Goal: Find specific page/section: Find specific page/section

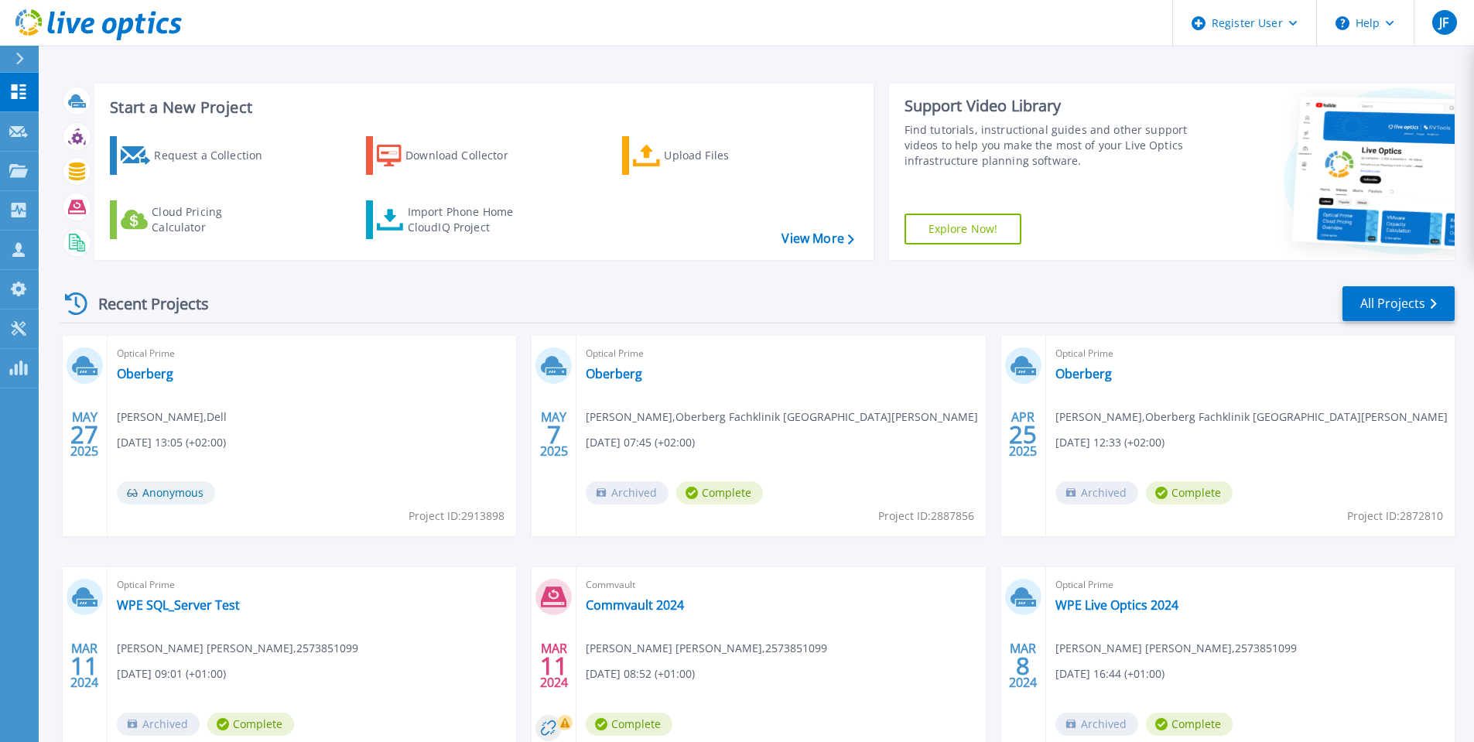
click at [19, 59] on icon at bounding box center [19, 59] width 9 height 12
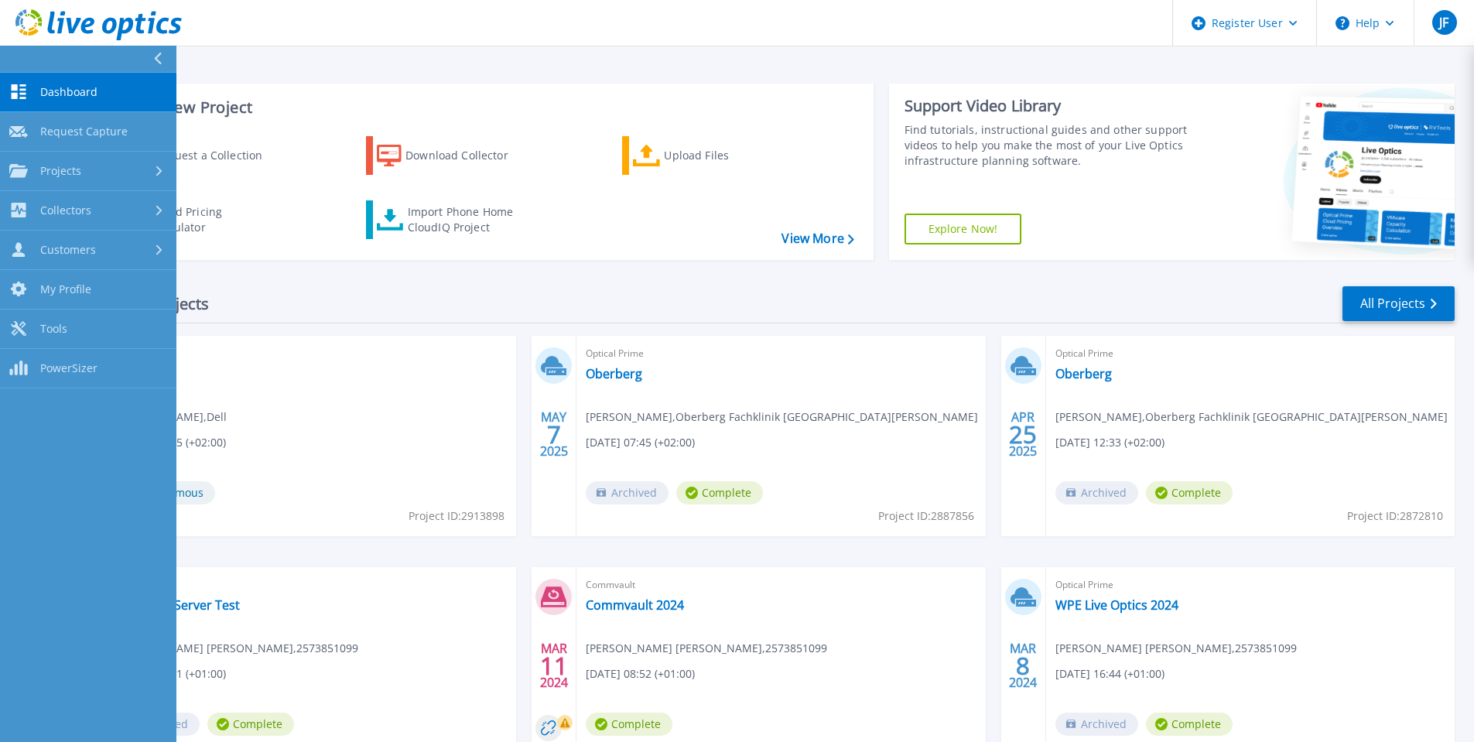
click at [344, 273] on div "Recent Projects All Projects MAY 27 2025 Optical Prime Oberberg Jens Frischmuth…" at bounding box center [757, 541] width 1395 height 539
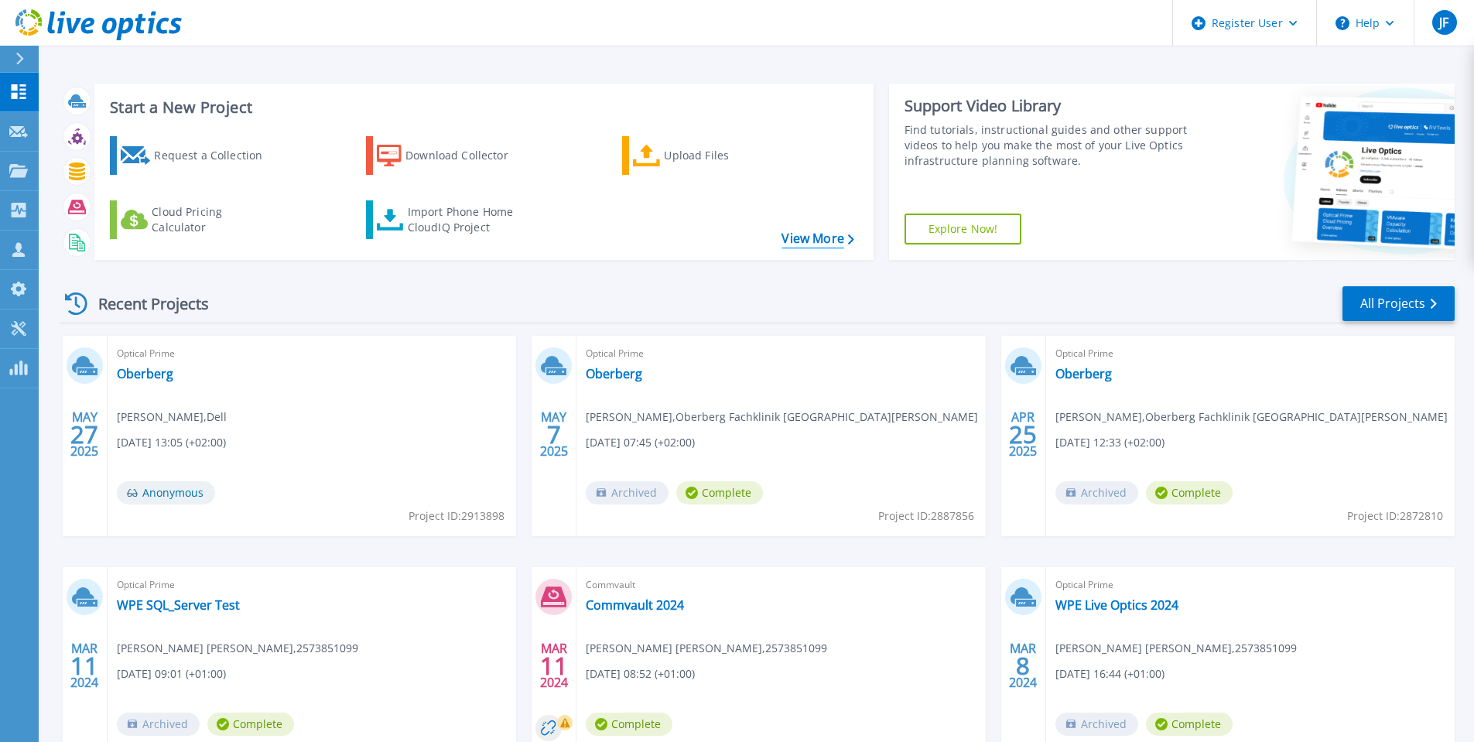
click at [784, 234] on link "View More" at bounding box center [818, 238] width 72 height 15
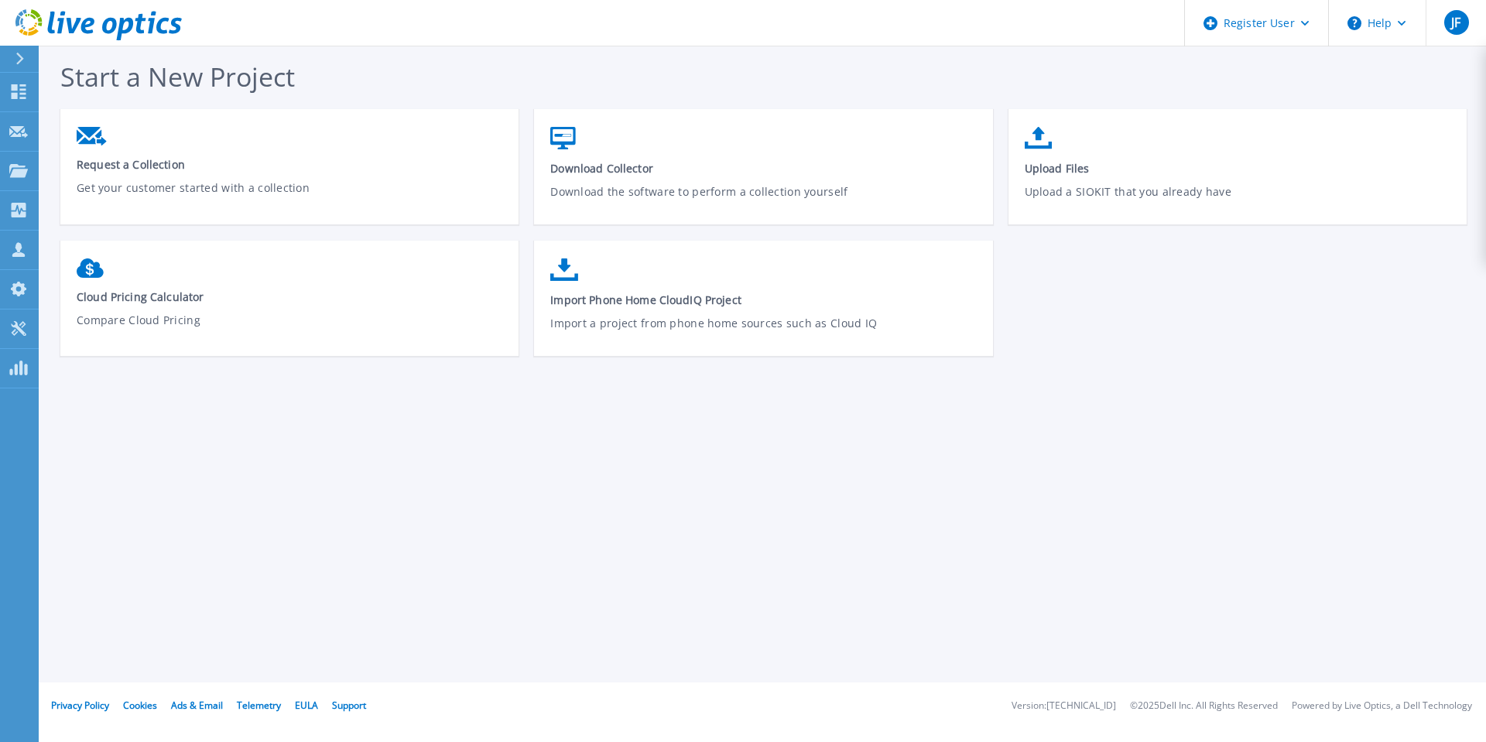
click at [20, 63] on icon at bounding box center [19, 59] width 9 height 12
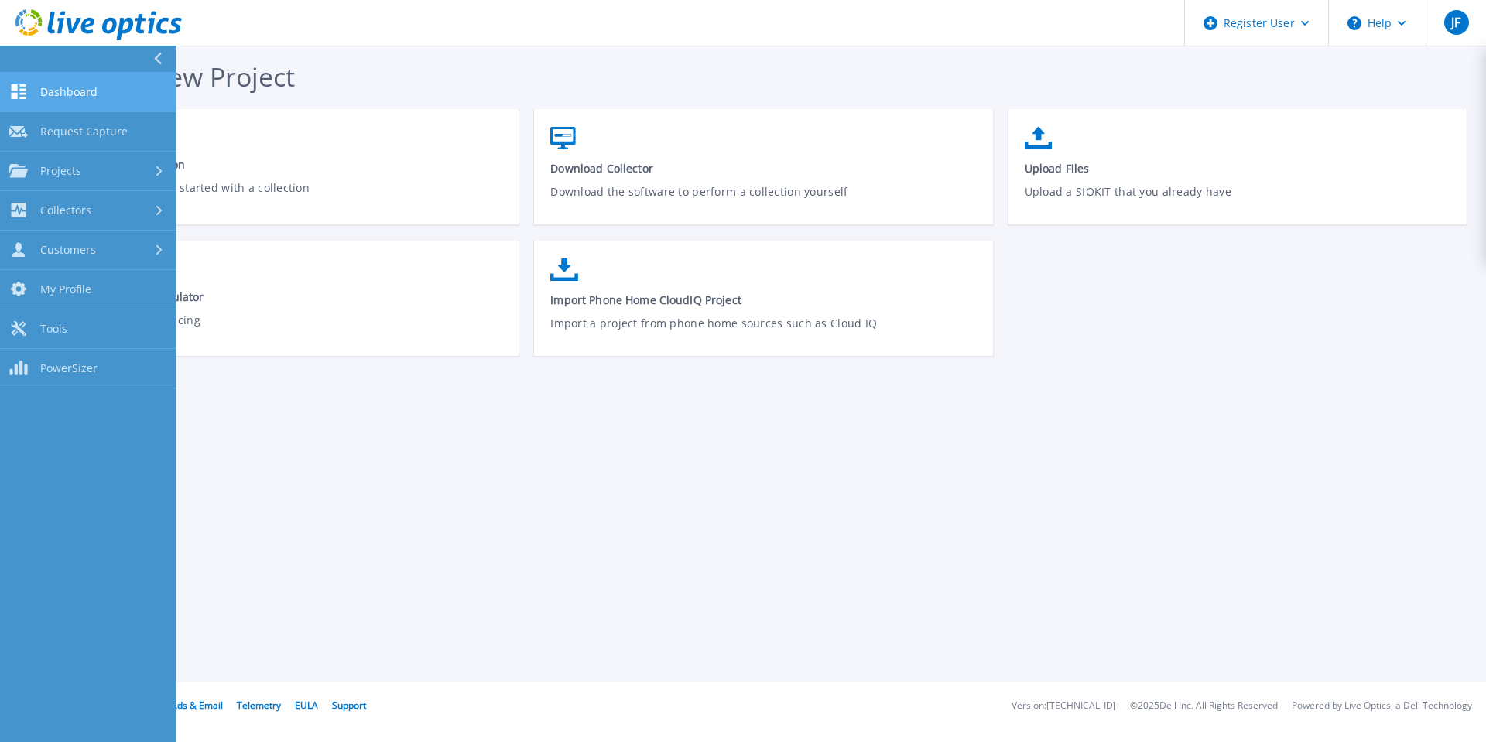
click at [76, 104] on link "Dashboard Dashboard" at bounding box center [88, 92] width 176 height 39
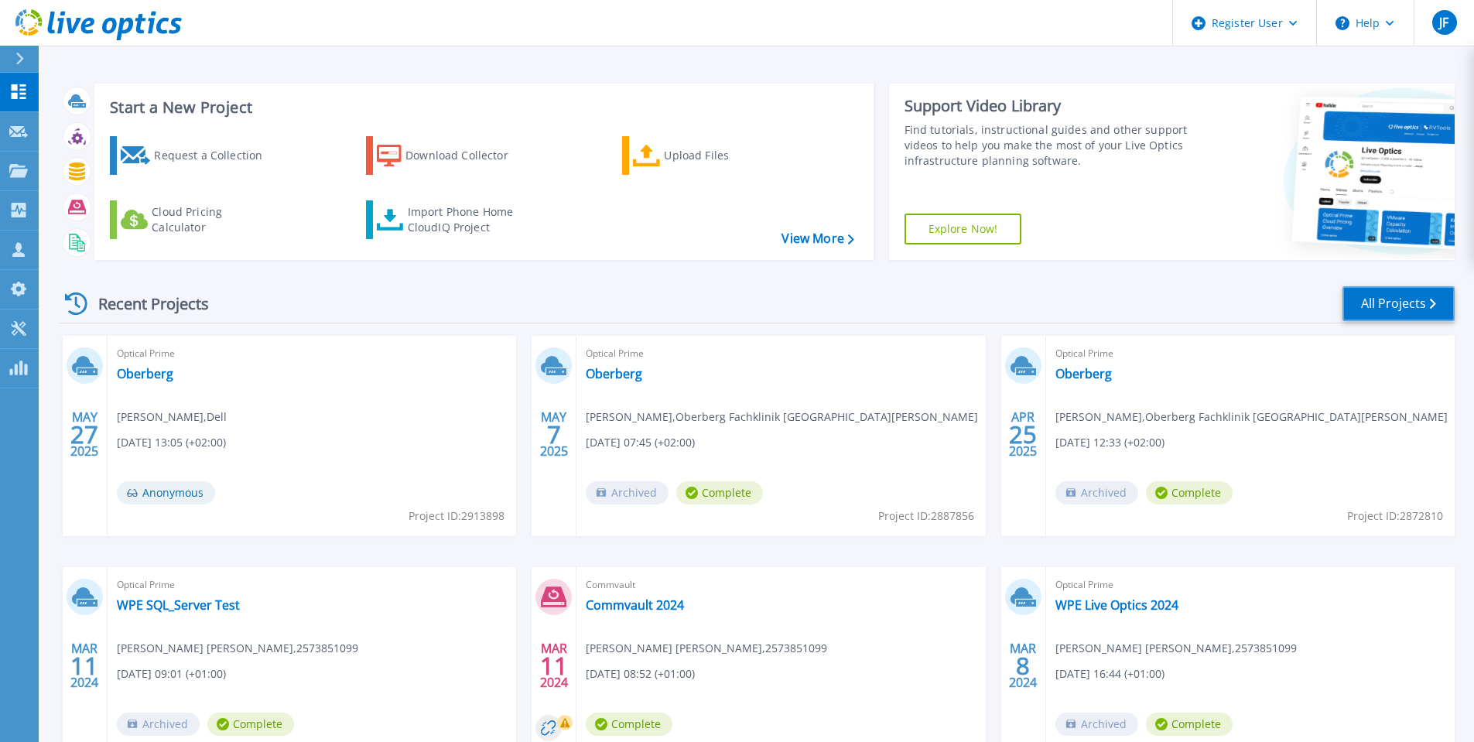
click at [1386, 295] on link "All Projects" at bounding box center [1399, 303] width 112 height 35
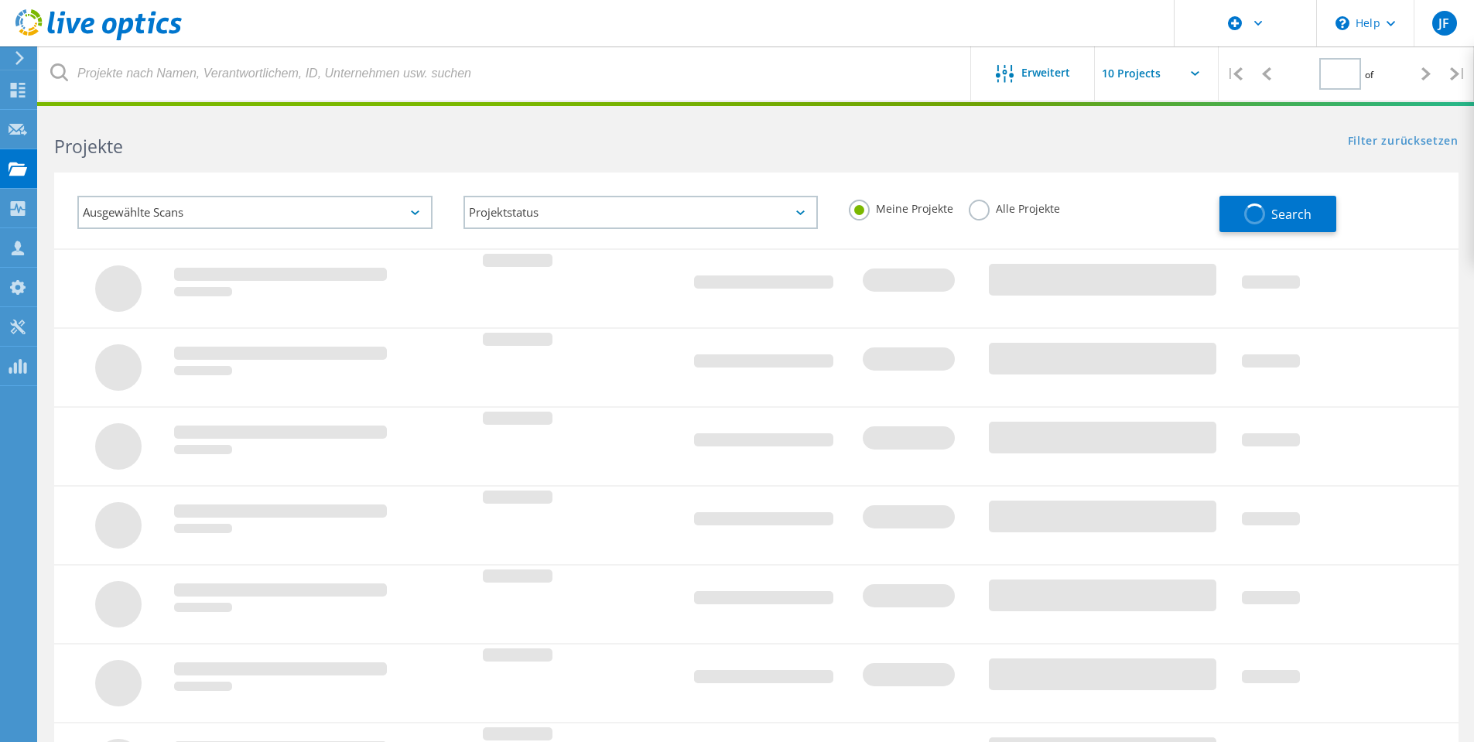
type input "1"
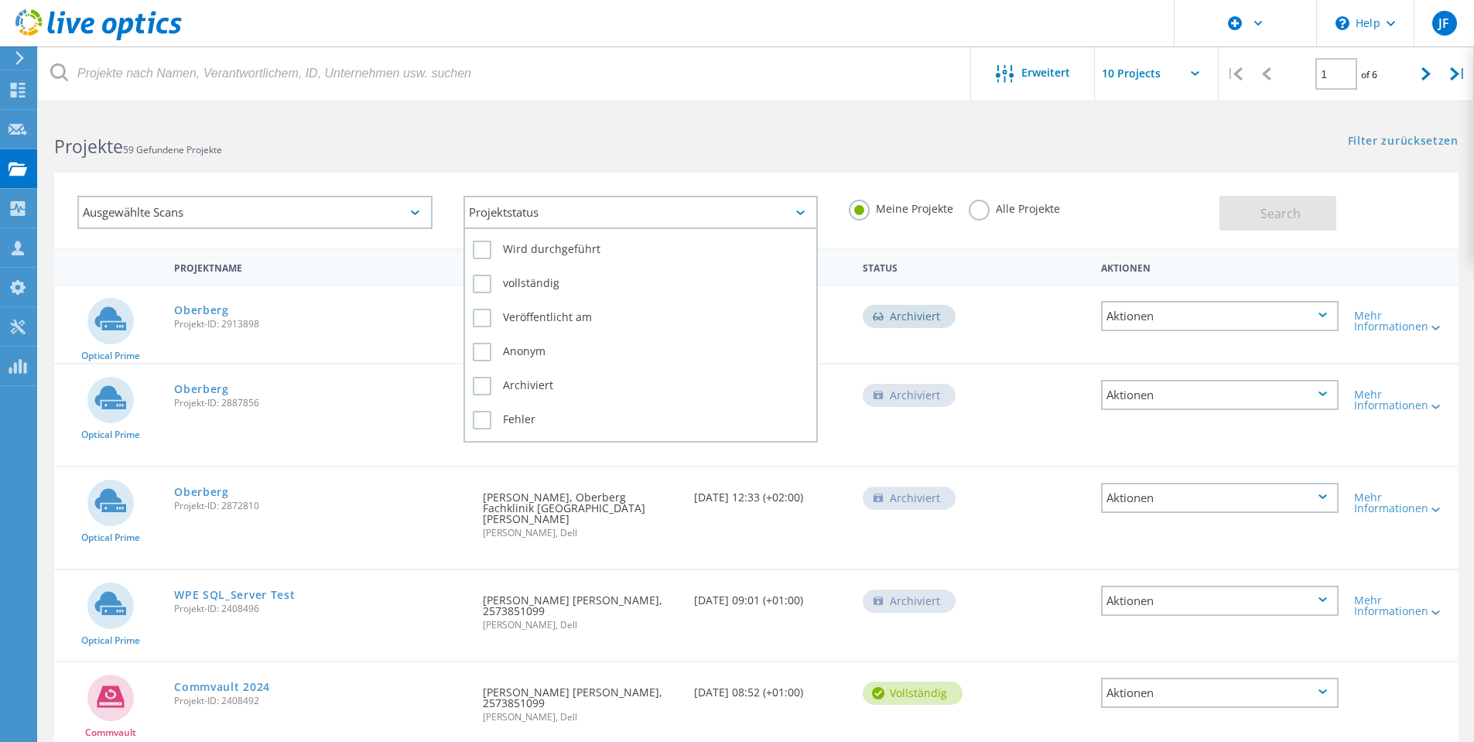
click at [554, 216] on div "Projektstatus" at bounding box center [641, 212] width 355 height 33
click at [553, 216] on div "Projektstatus" at bounding box center [641, 212] width 355 height 33
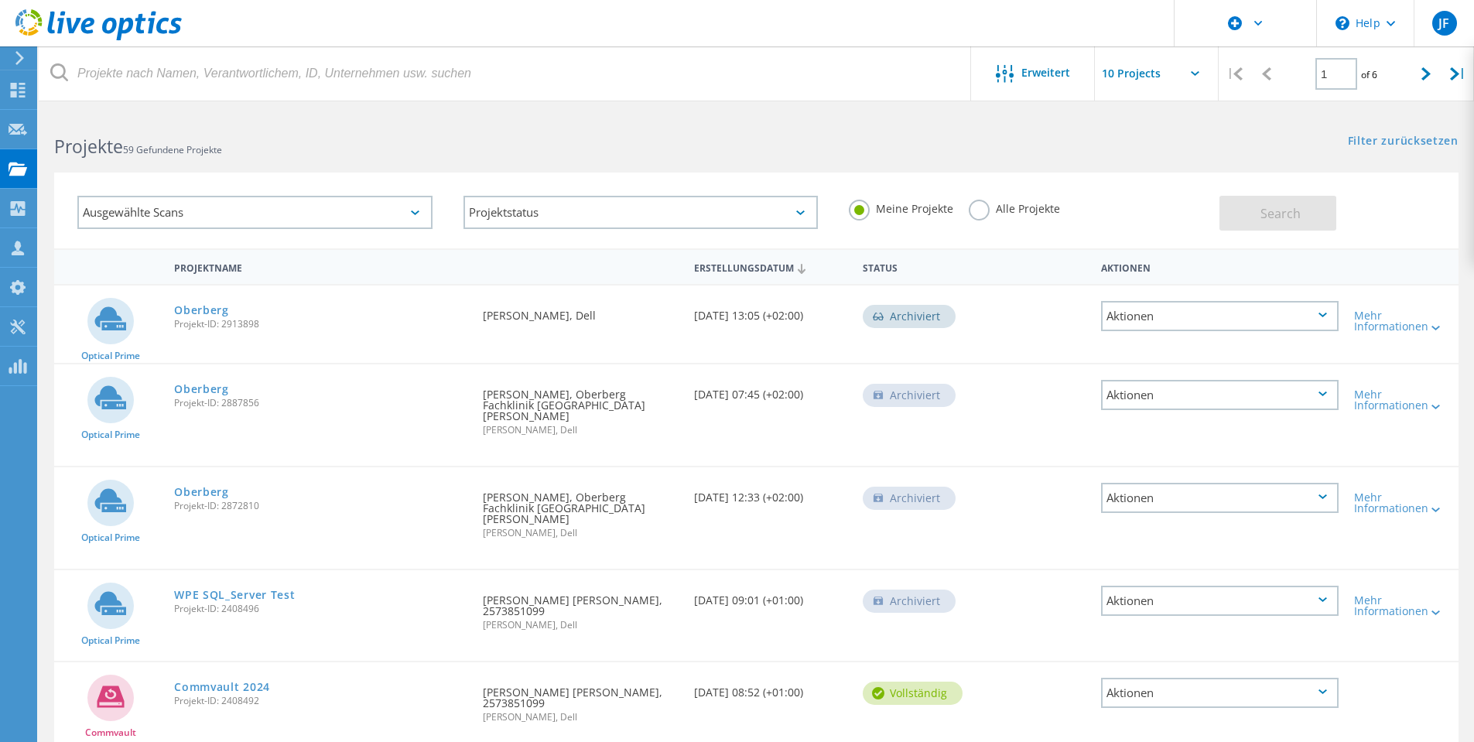
click at [981, 214] on label "Alle Projekte" at bounding box center [1014, 207] width 91 height 15
click at [0, 0] on input "Alle Projekte" at bounding box center [0, 0] width 0 height 0
click at [296, 211] on div "Ausgewählte Scans" at bounding box center [254, 212] width 355 height 33
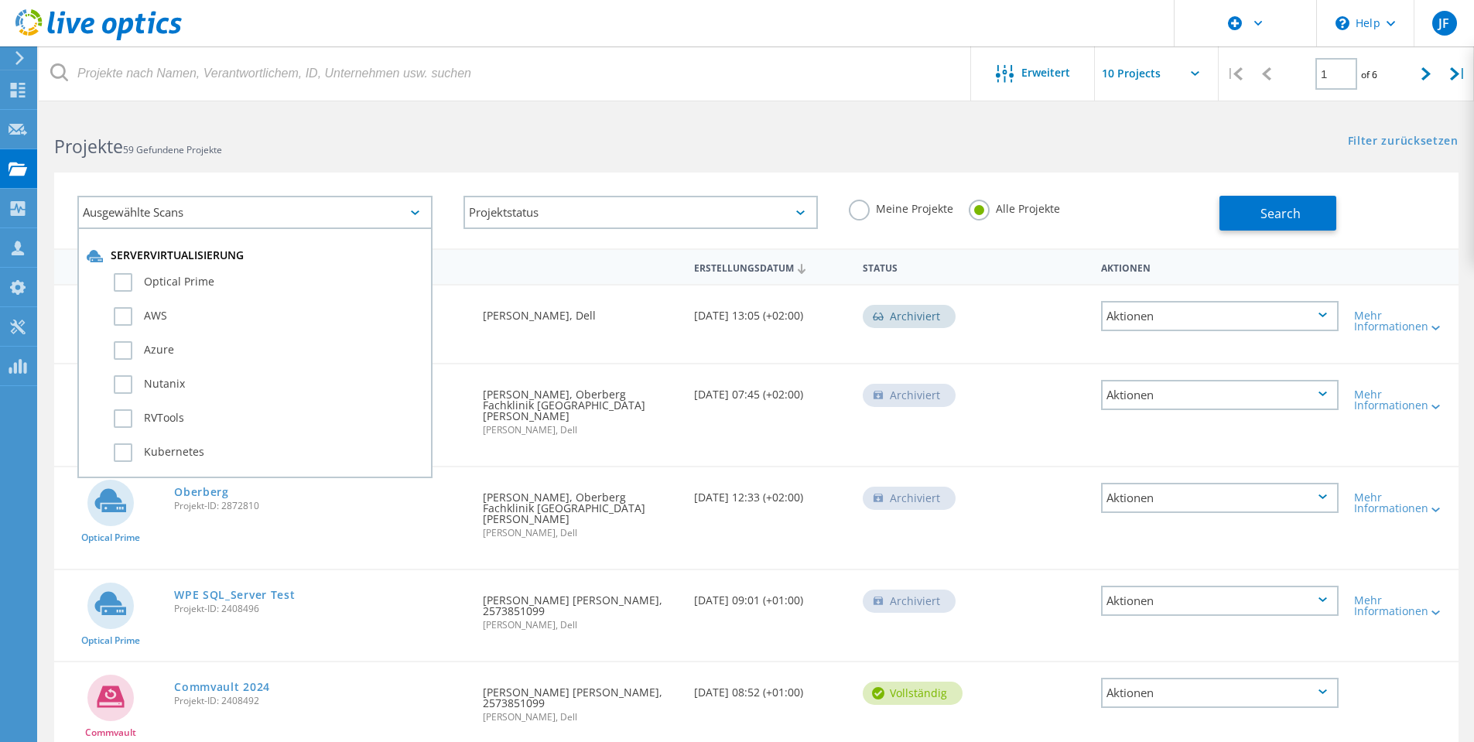
click at [294, 211] on div "Ausgewählte Scans" at bounding box center [254, 212] width 355 height 33
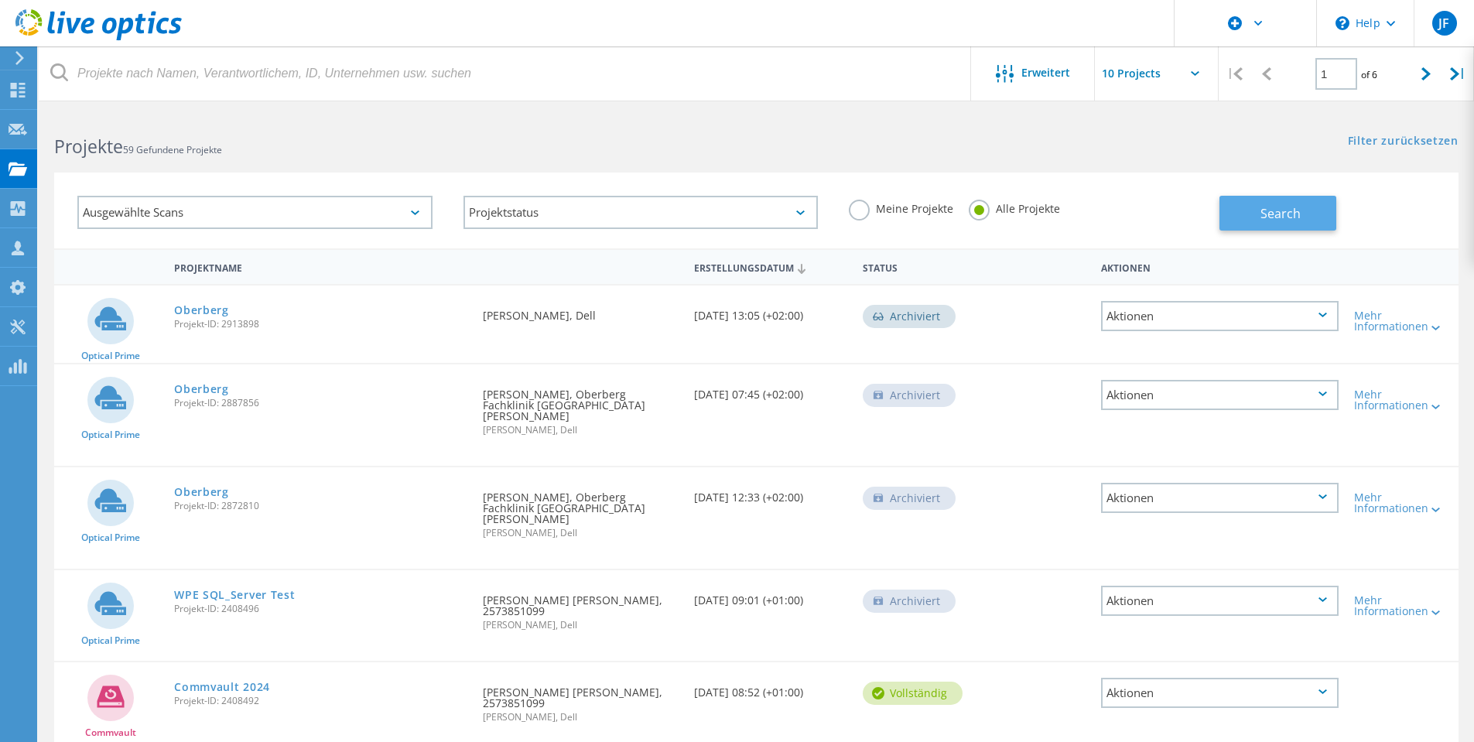
click at [1248, 221] on button "Search" at bounding box center [1278, 213] width 117 height 35
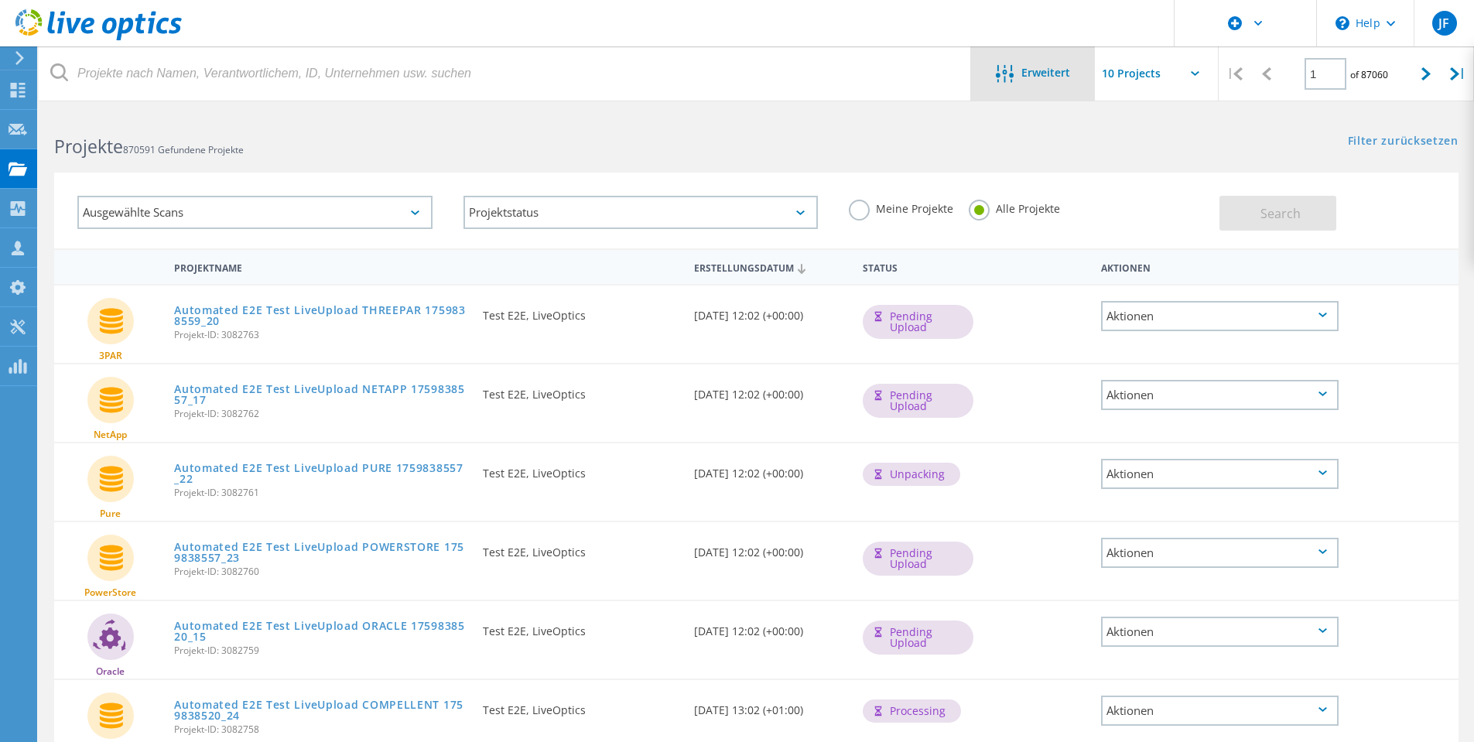
click at [1039, 78] on span "Erweitert" at bounding box center [1046, 72] width 49 height 11
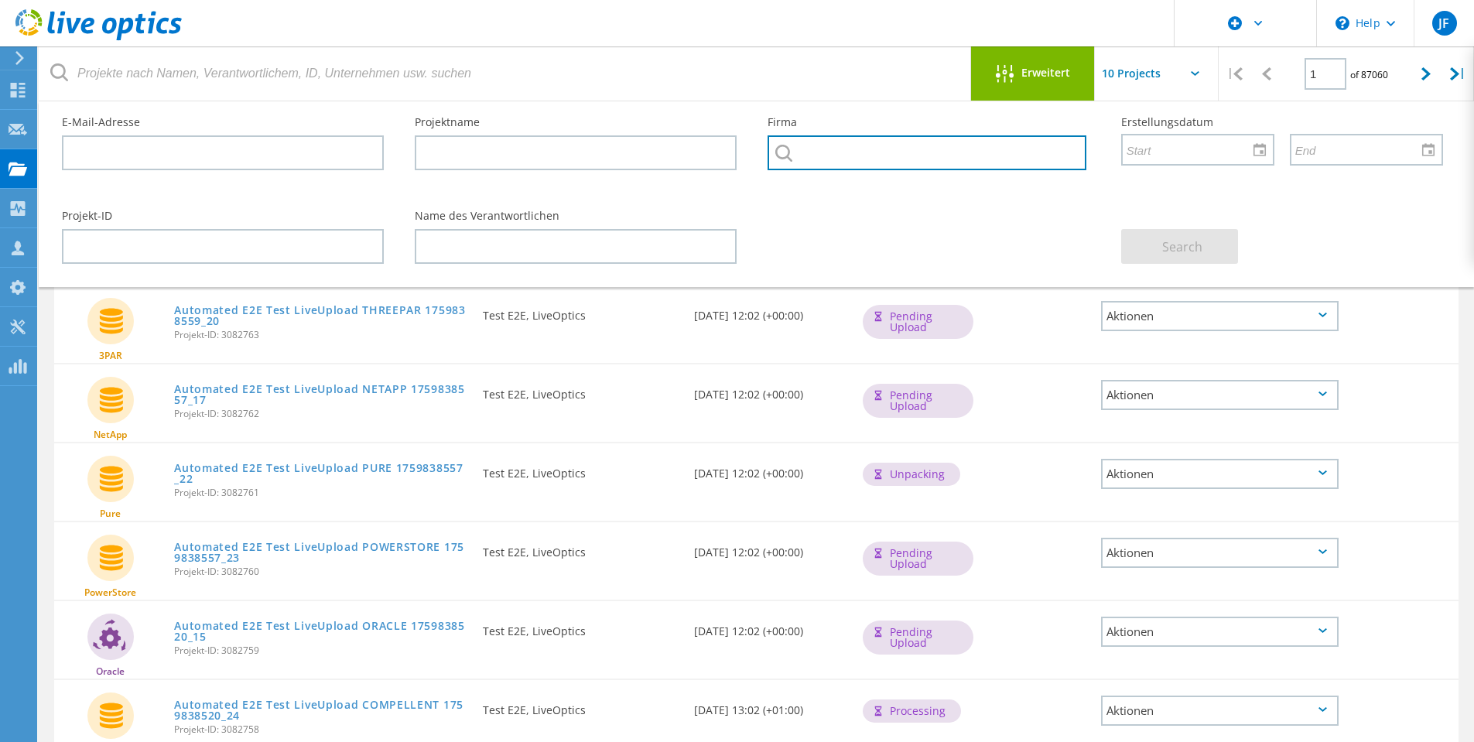
click at [813, 147] on input "text" at bounding box center [927, 152] width 318 height 35
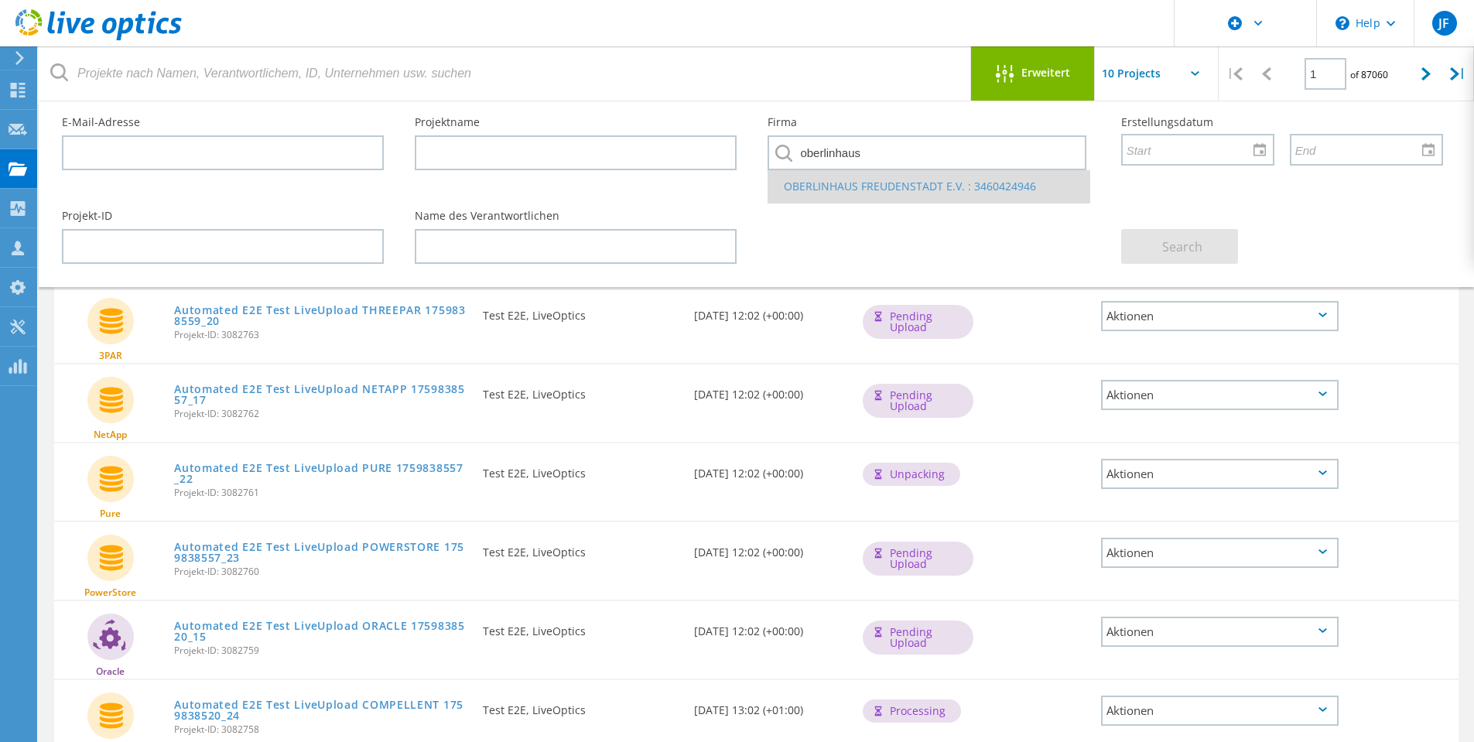
click at [871, 190] on li "OBERLINHAUS FREUDENSTADT E.V. : 3460424946" at bounding box center [929, 186] width 320 height 33
type input "OBERLINHAUS FREUDENSTADT E.V. : 3460424946"
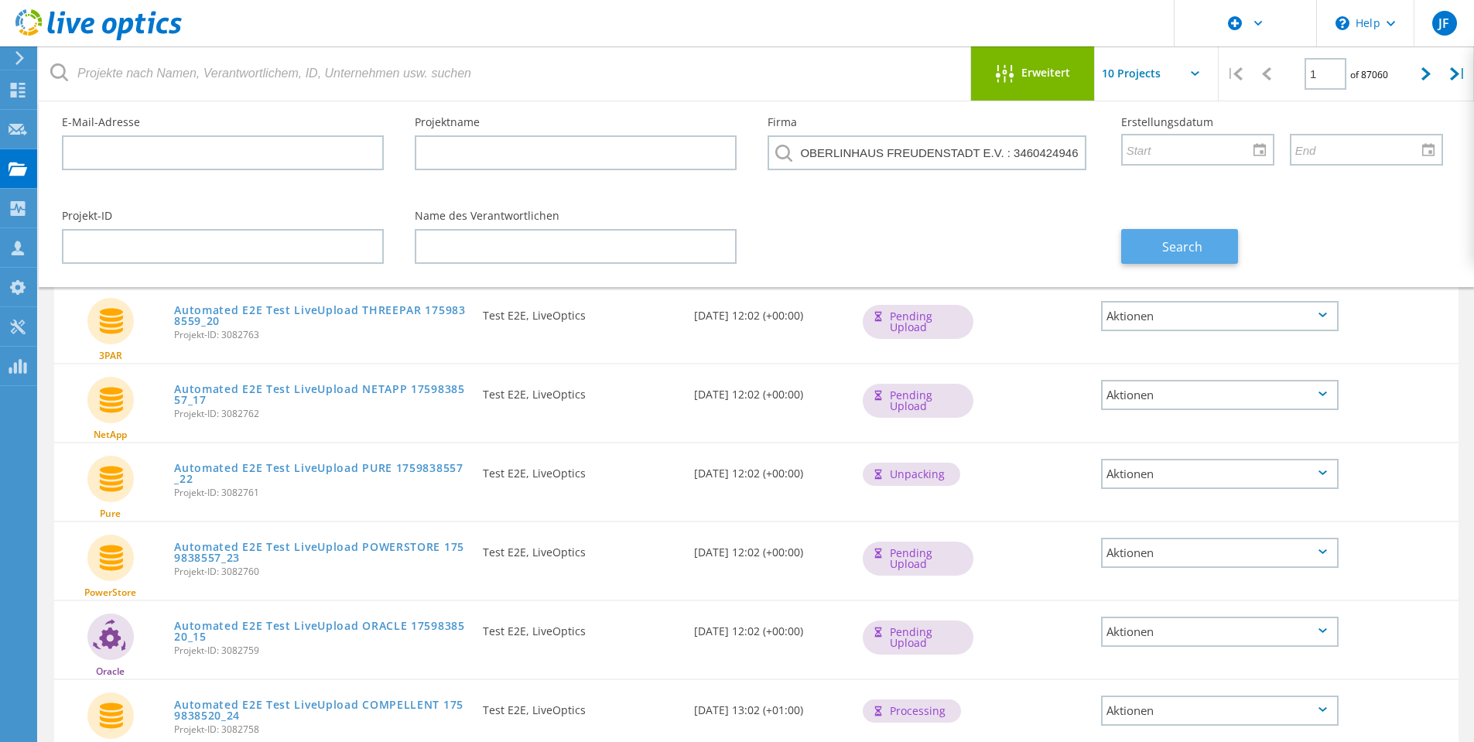
click at [1176, 243] on span "Search" at bounding box center [1182, 246] width 40 height 17
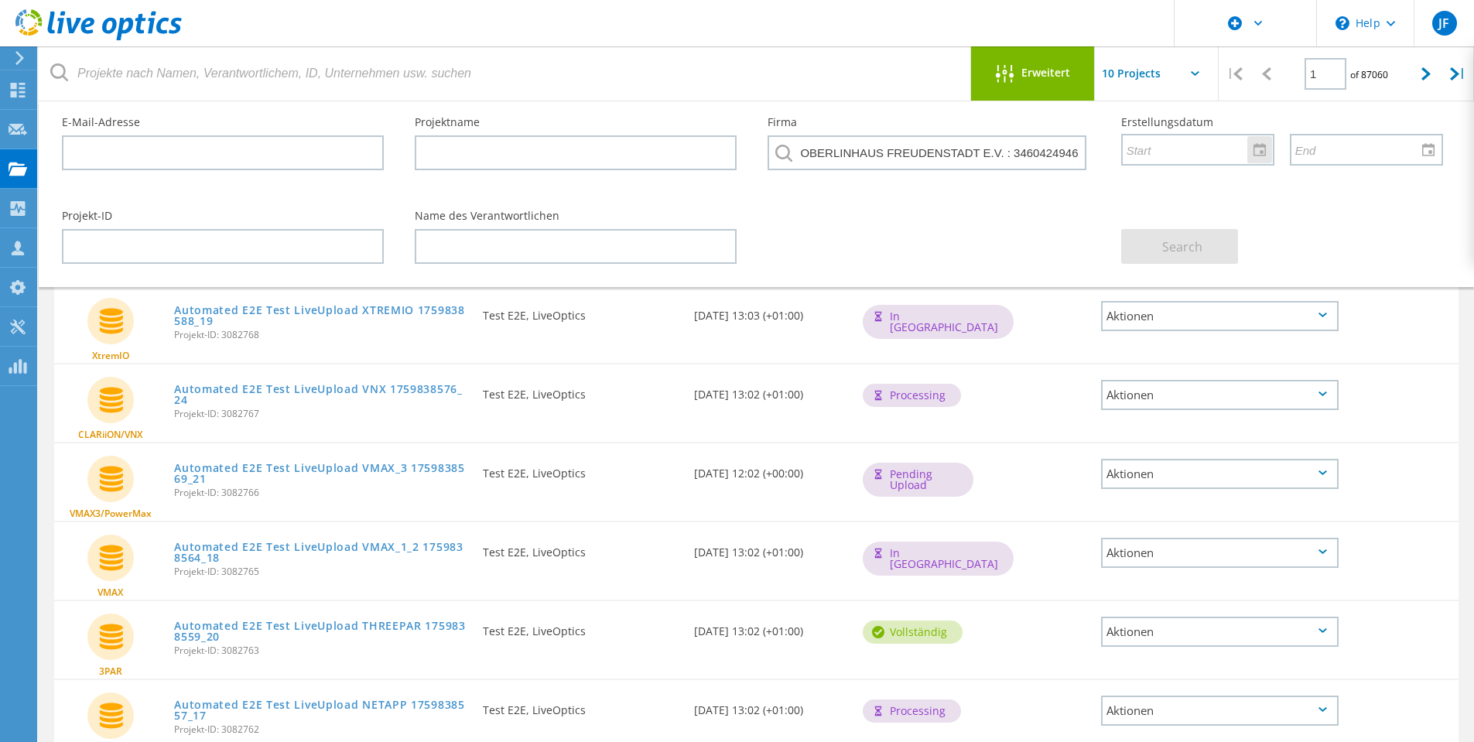
click at [1227, 149] on input "text" at bounding box center [1192, 149] width 139 height 29
click at [1256, 151] on div at bounding box center [1260, 149] width 25 height 27
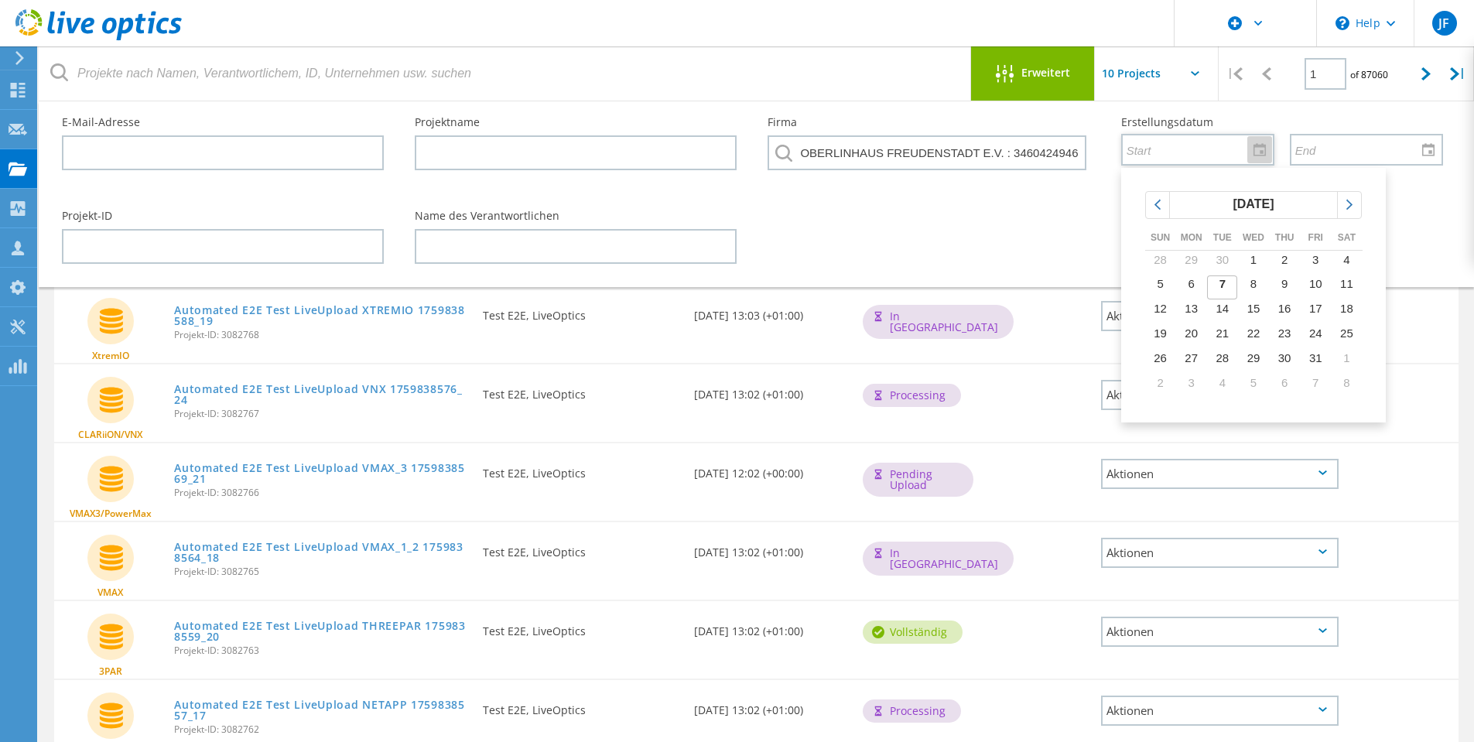
click at [1258, 151] on div at bounding box center [1260, 149] width 25 height 27
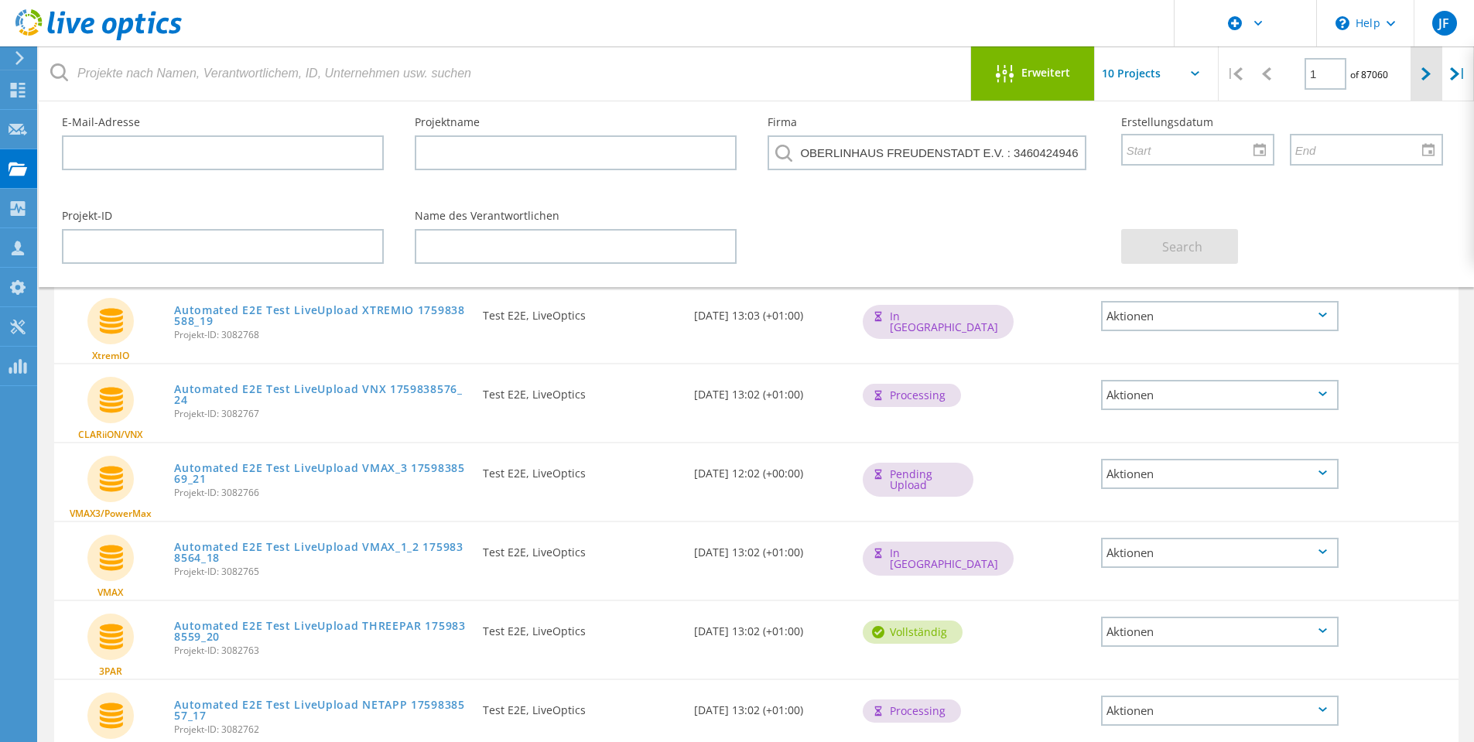
click at [1420, 77] on div at bounding box center [1427, 73] width 32 height 55
type input "2"
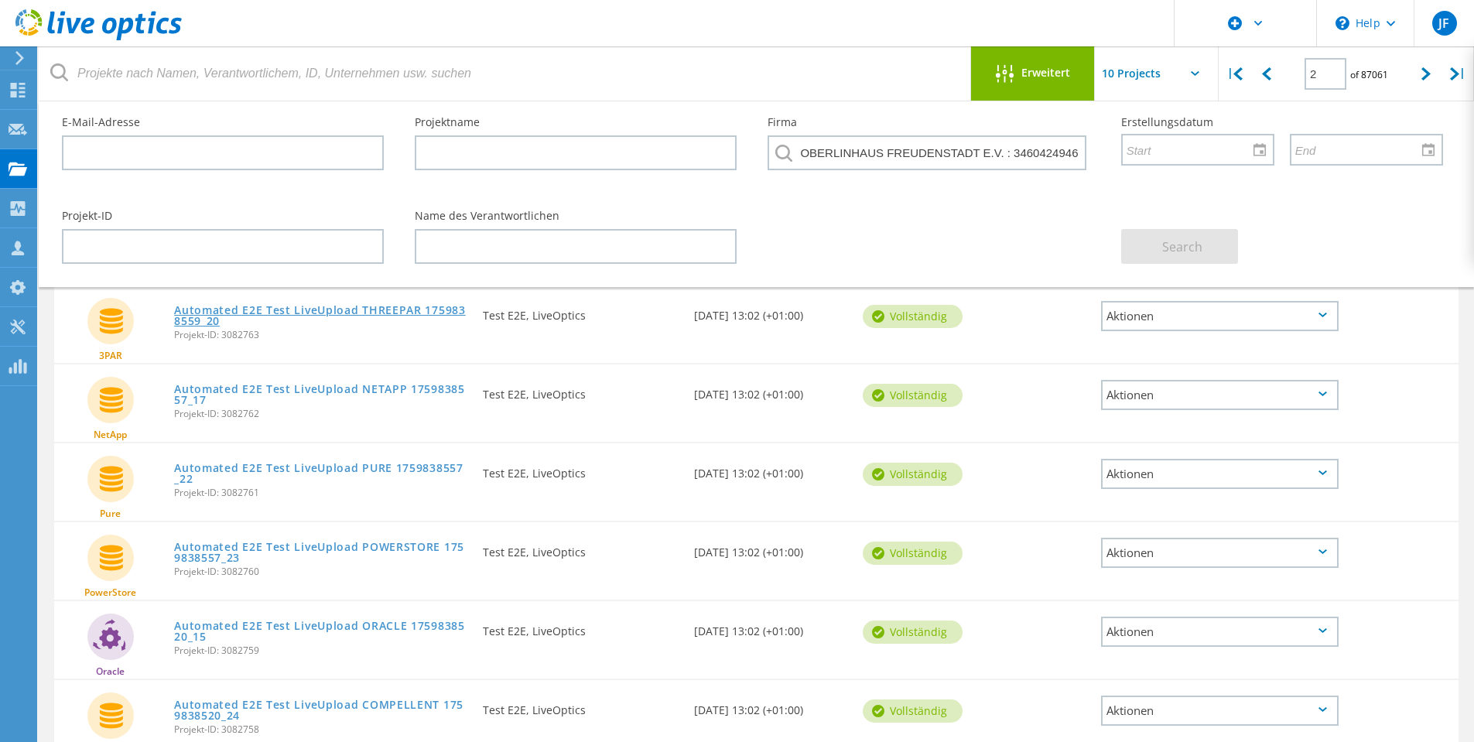
click at [373, 318] on link "Automated E2E Test LiveUpload THREEPAR 1759838559_20" at bounding box center [320, 316] width 293 height 22
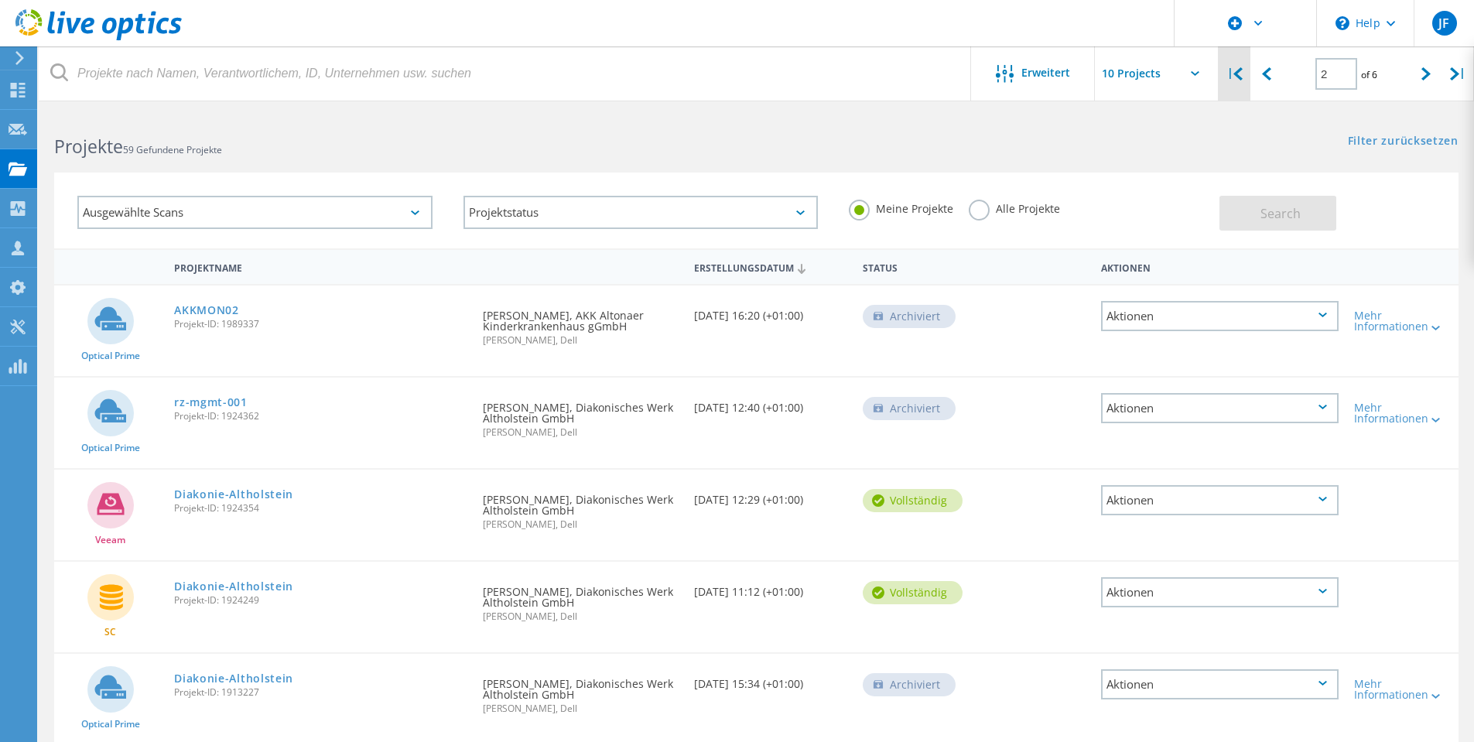
click at [1237, 79] on icon at bounding box center [1238, 73] width 9 height 13
type input "1"
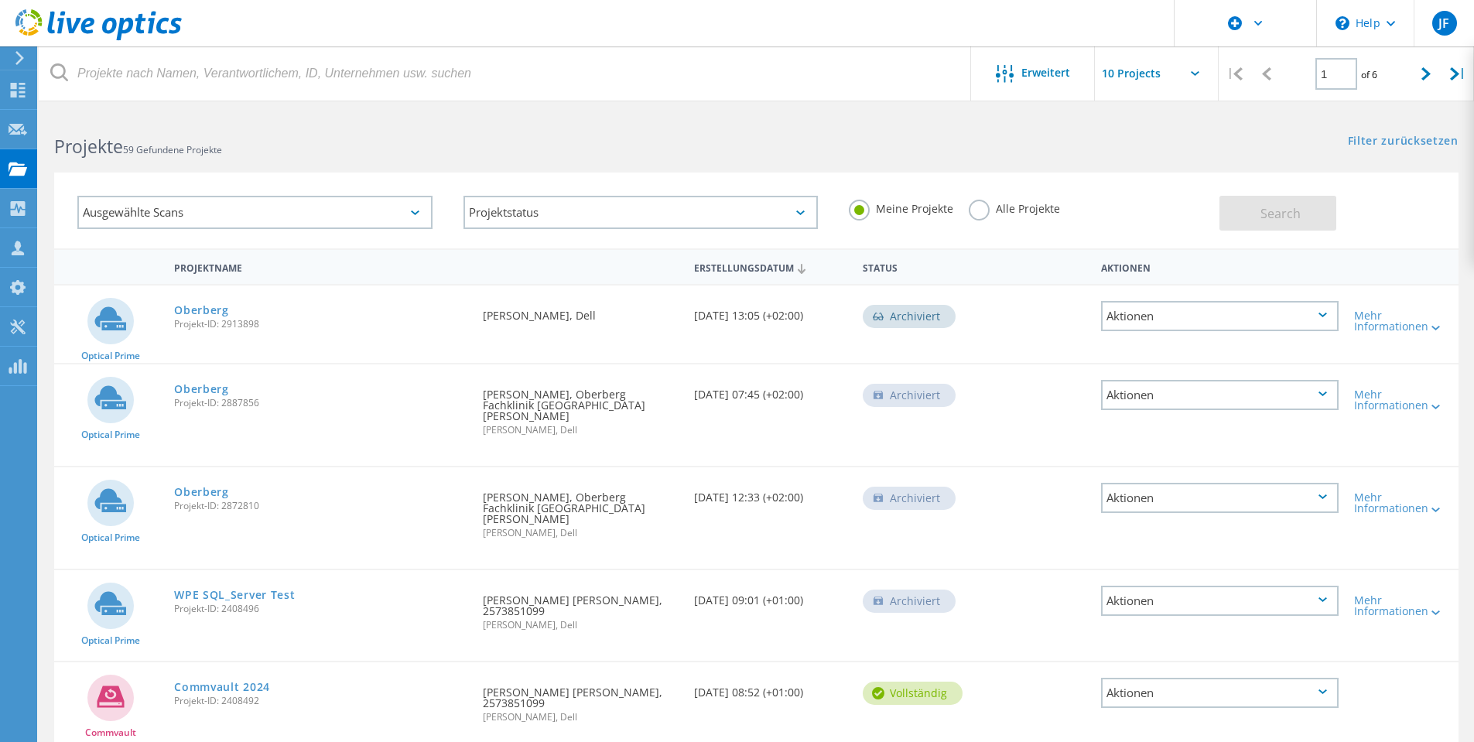
click at [423, 214] on div "Ausgewählte Scans" at bounding box center [254, 212] width 355 height 33
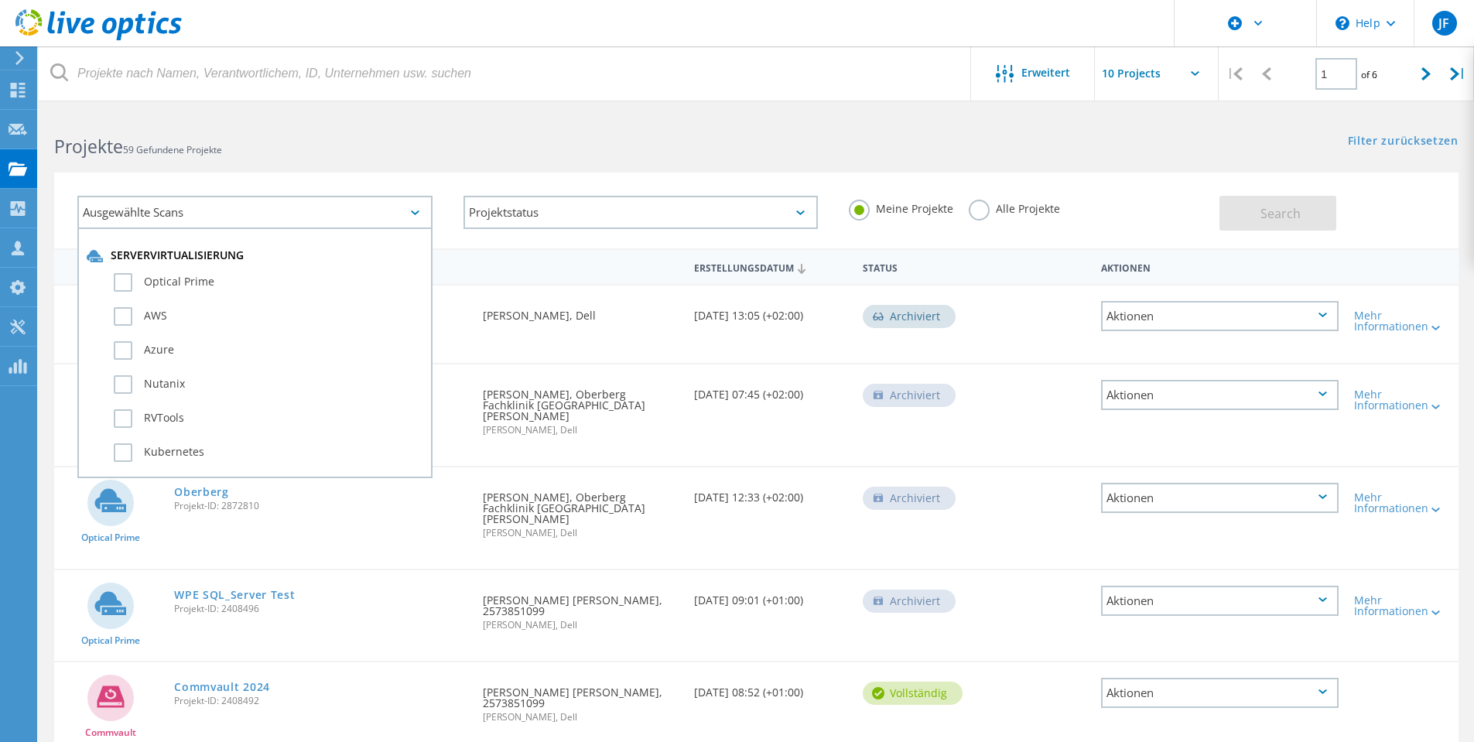
click at [423, 215] on div "Ausgewählte Scans" at bounding box center [254, 212] width 355 height 33
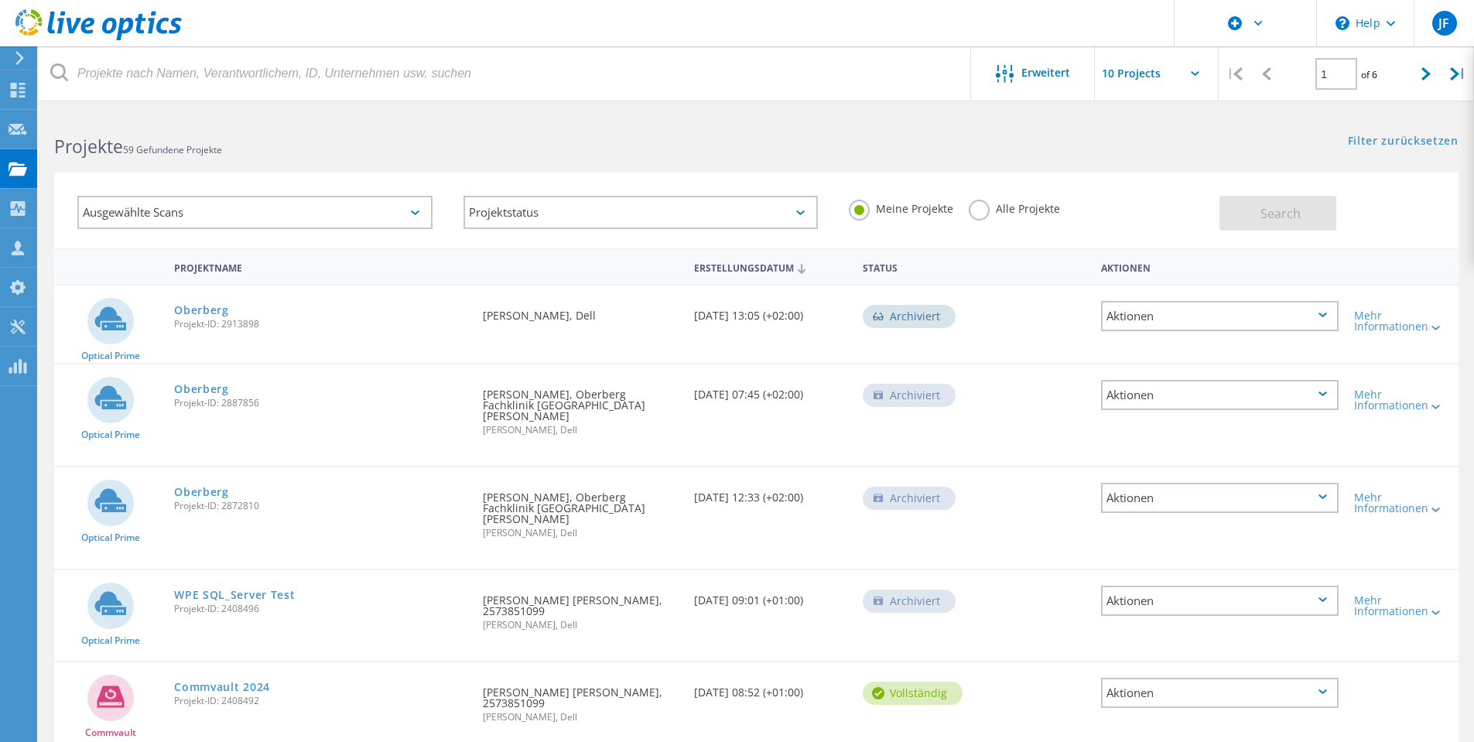
click at [981, 214] on label "Alle Projekte" at bounding box center [1014, 207] width 91 height 15
click at [0, 0] on input "Alle Projekte" at bounding box center [0, 0] width 0 height 0
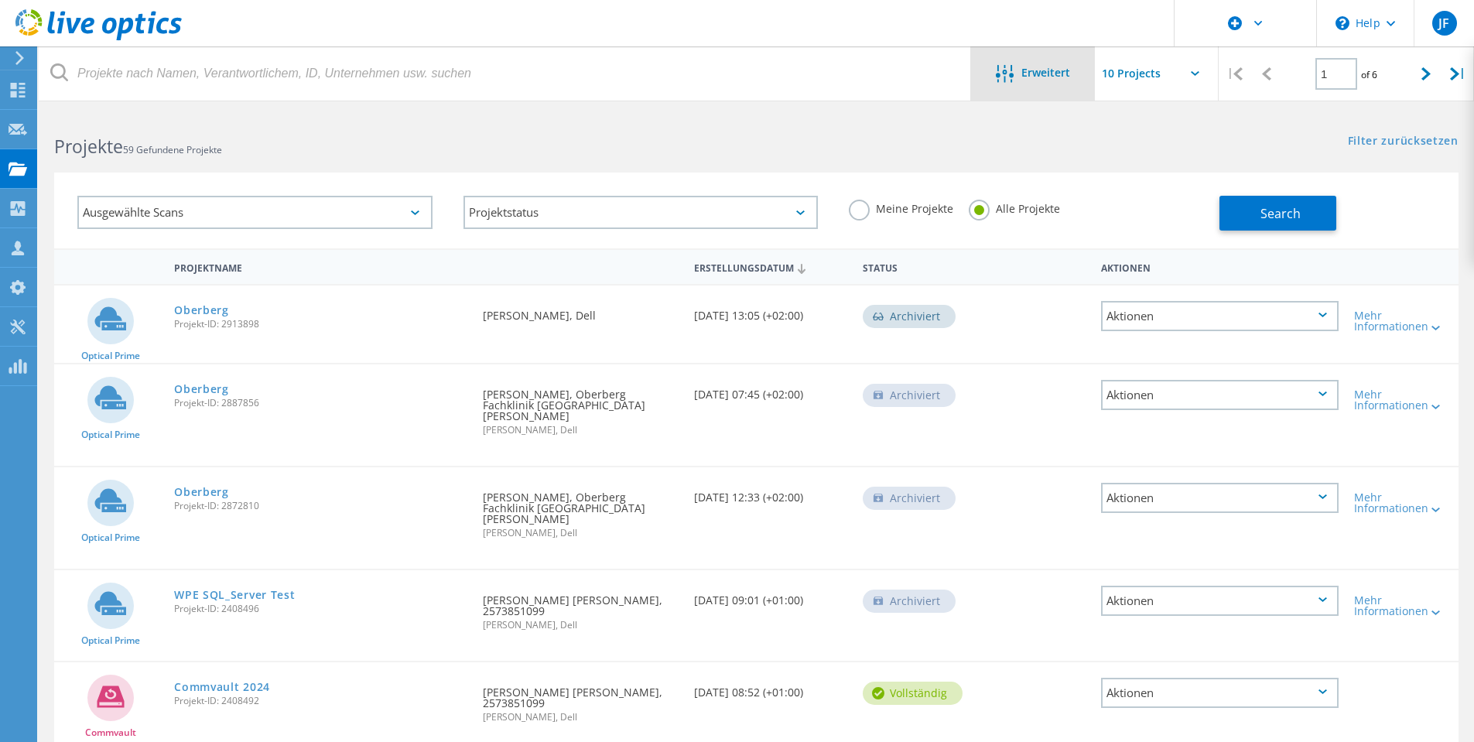
click at [1046, 74] on span "Erweitert" at bounding box center [1046, 72] width 49 height 11
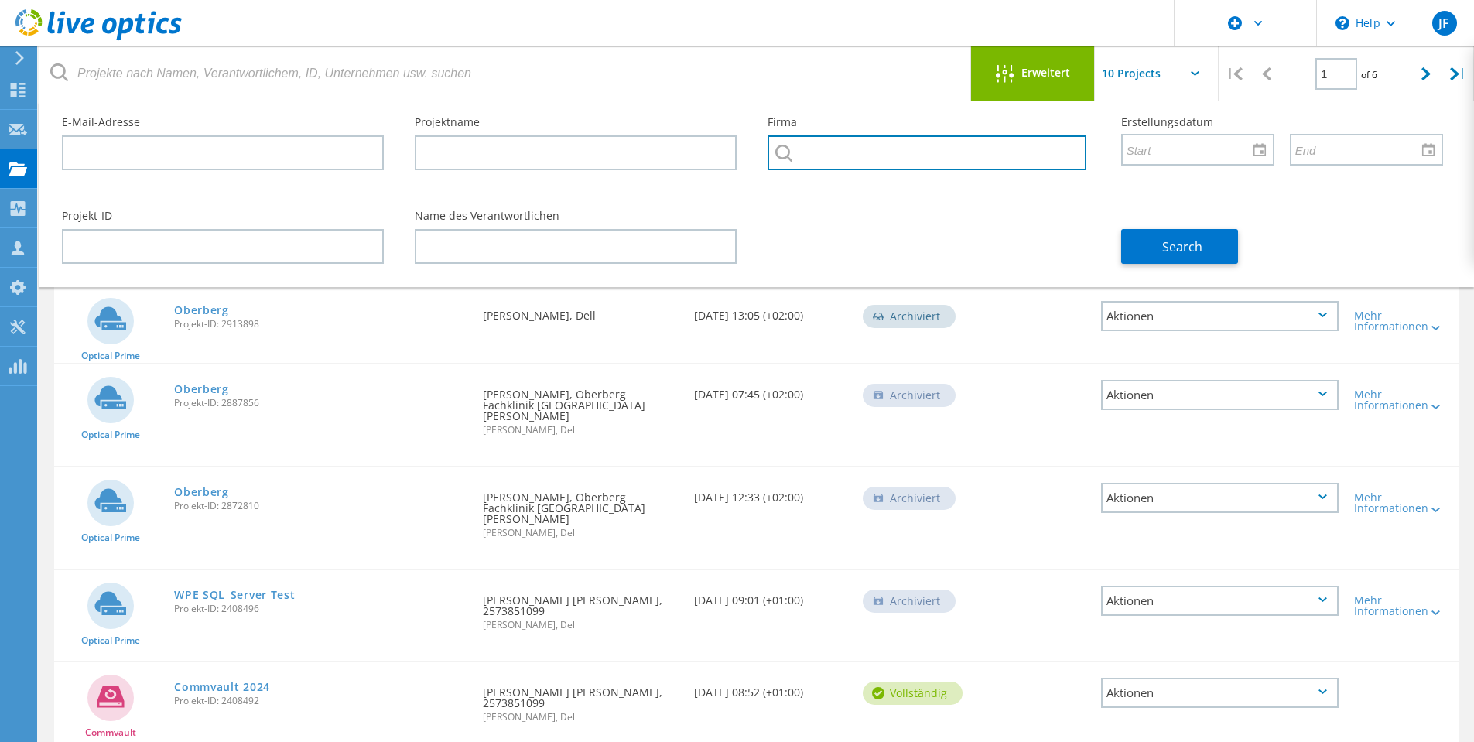
click at [881, 161] on input "text" at bounding box center [927, 152] width 318 height 35
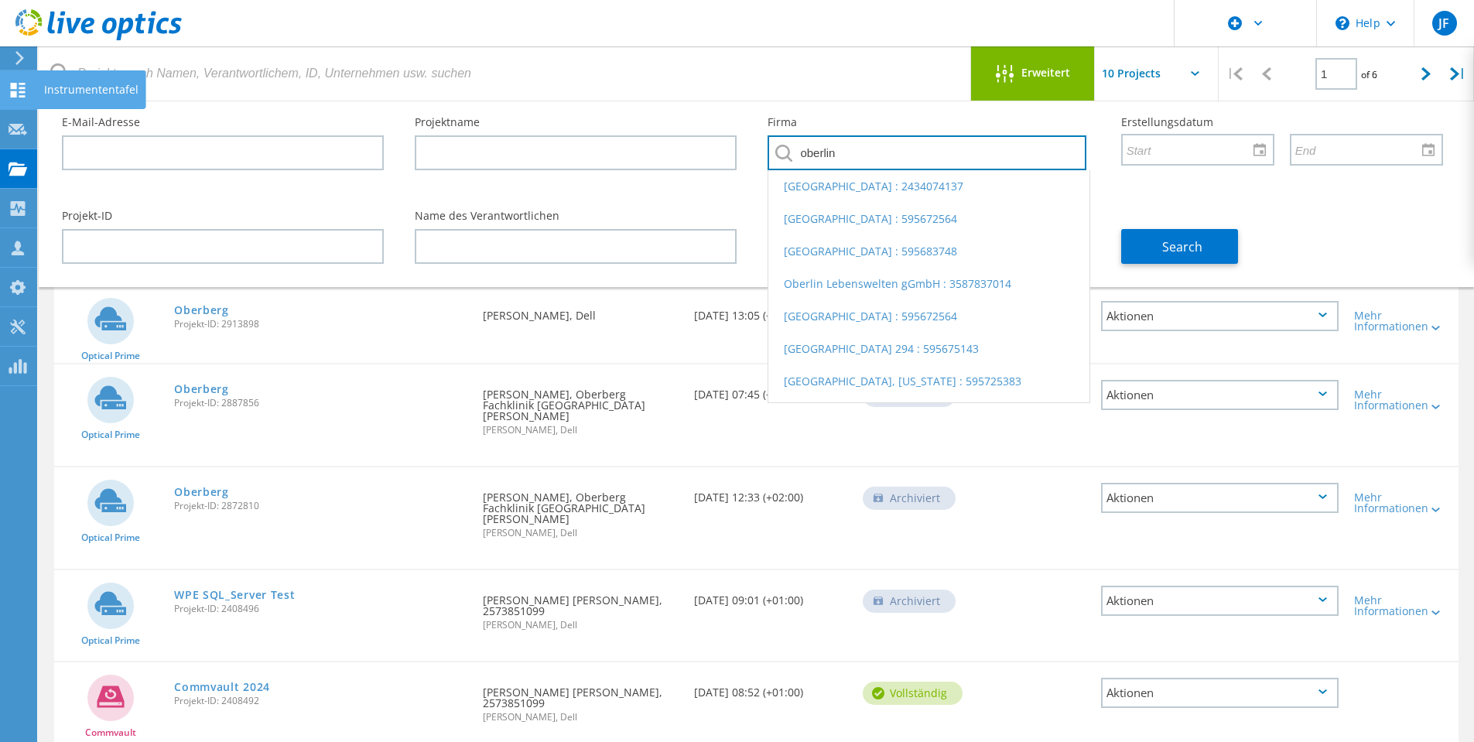
type input "oberlin"
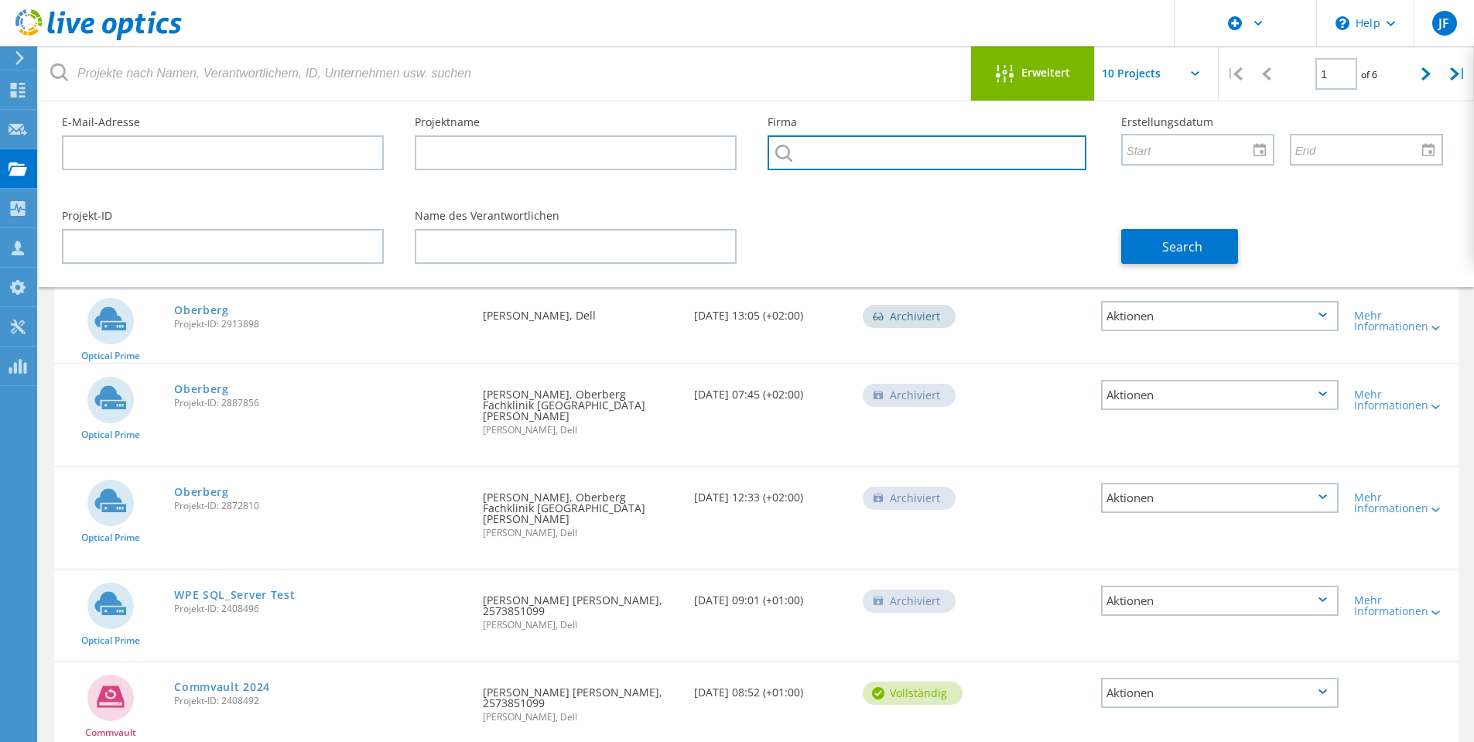
click at [820, 149] on input "text" at bounding box center [927, 152] width 318 height 35
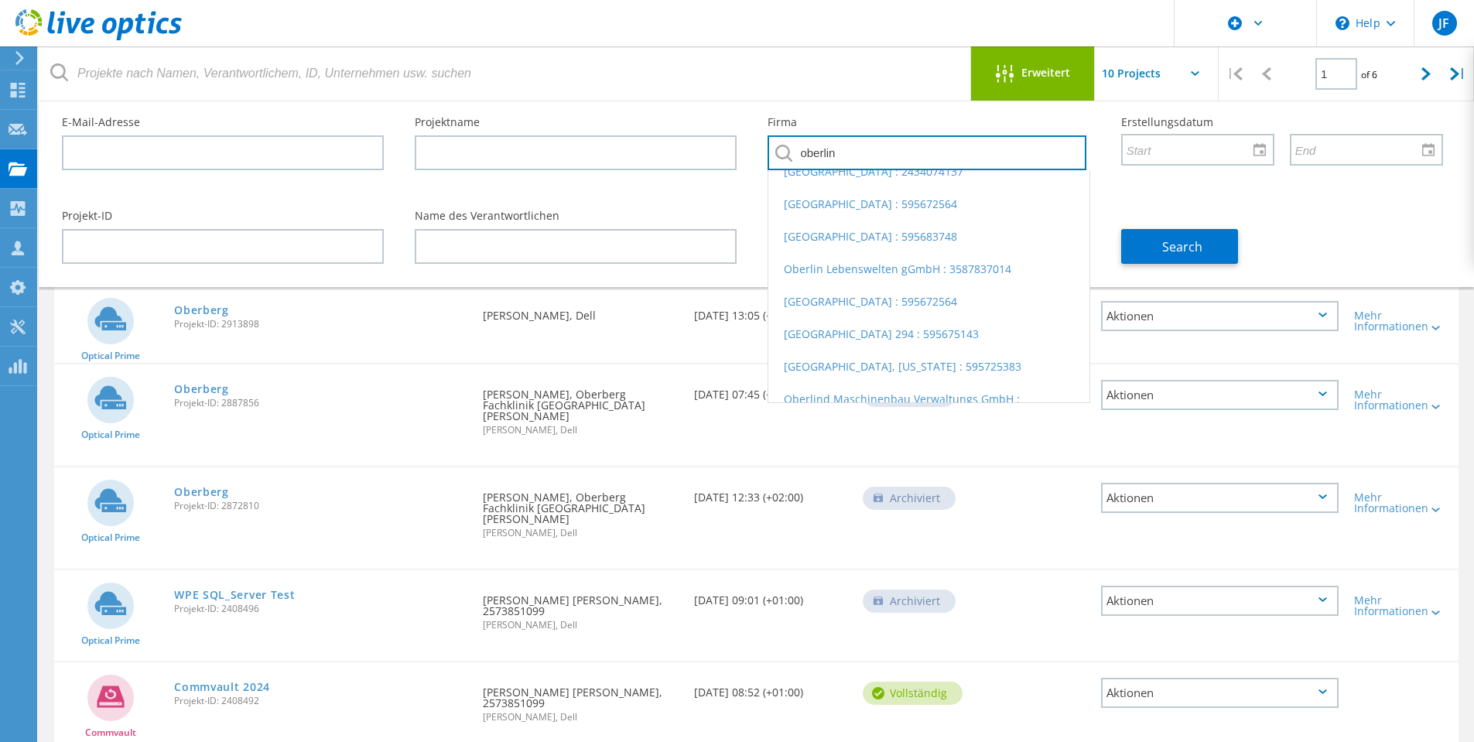
scroll to position [45, 0]
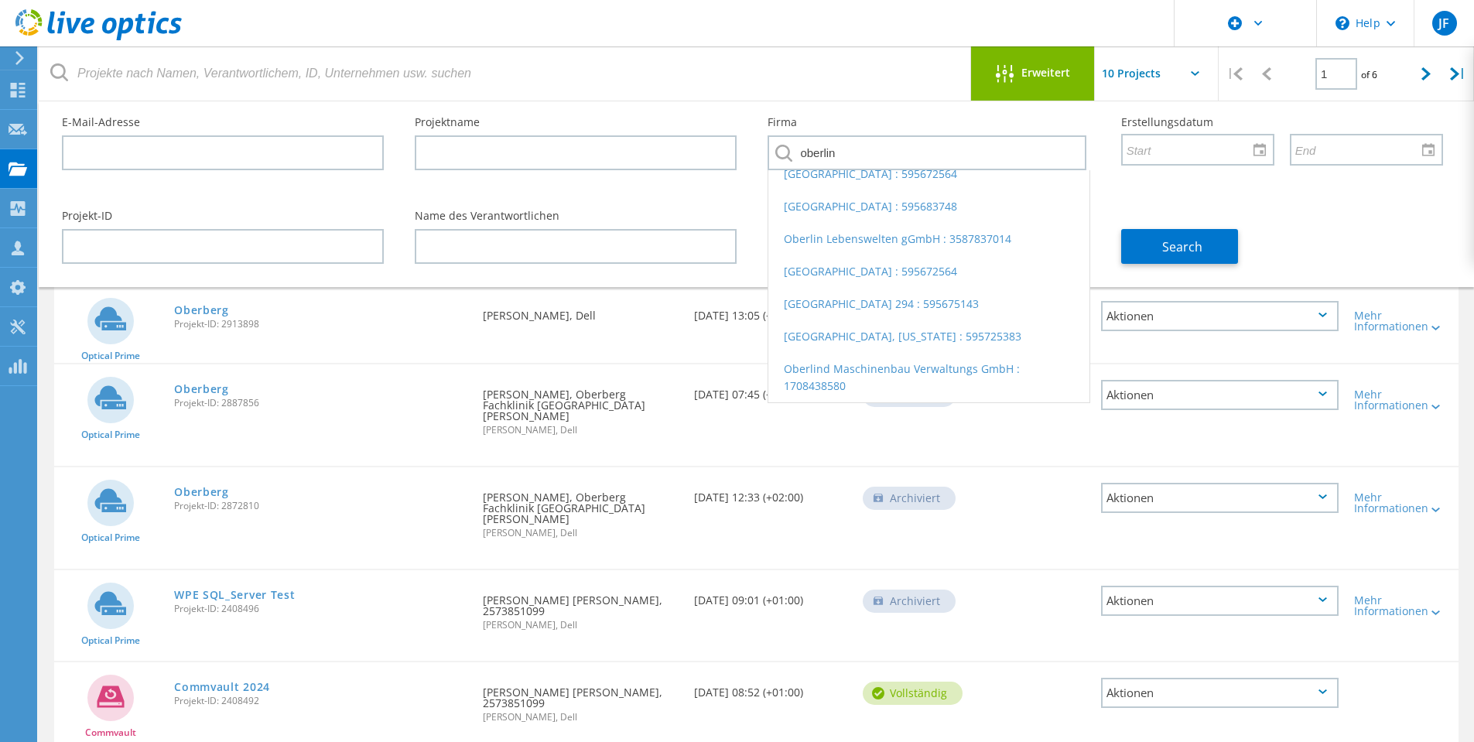
click at [1077, 313] on li "OBERLIN UNIF SCH DISTRICT 294 : 595675143" at bounding box center [929, 304] width 320 height 33
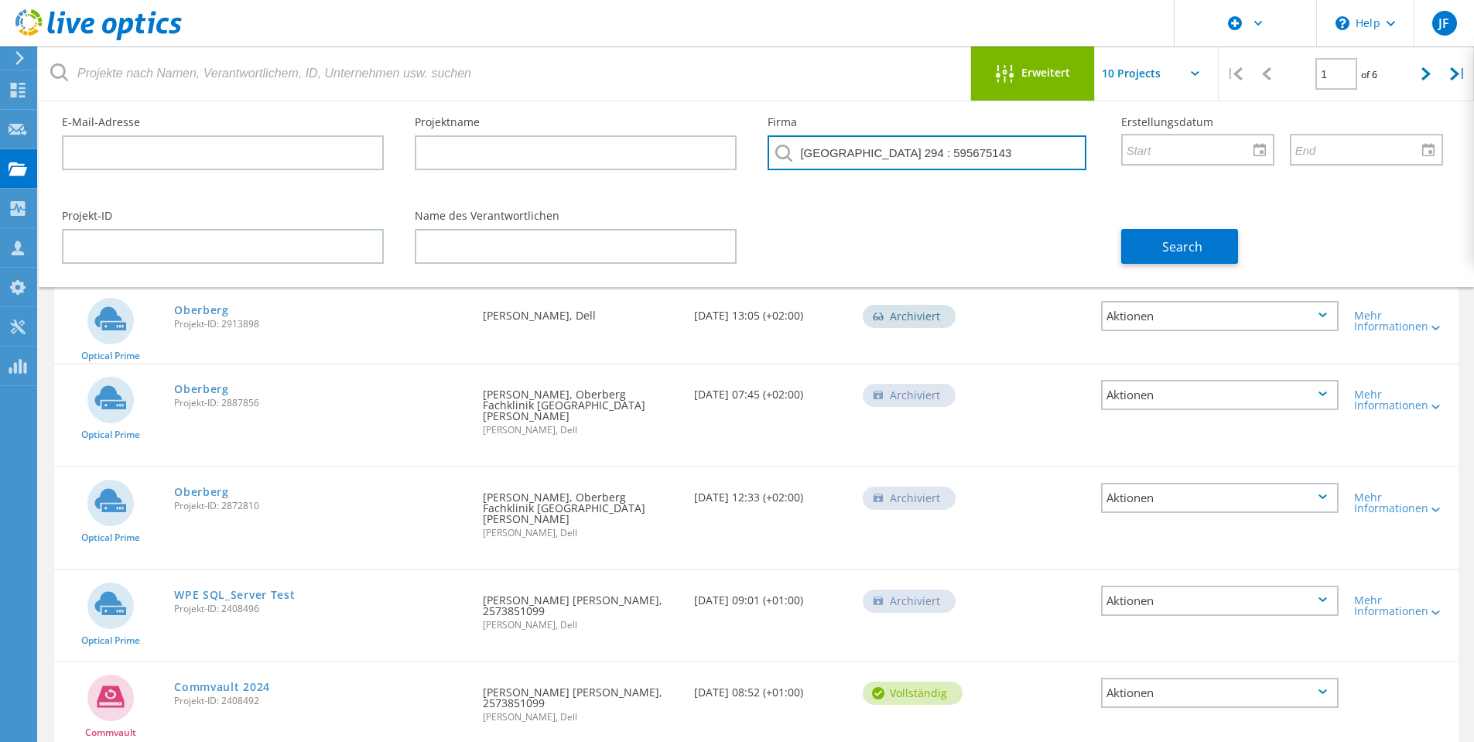
click at [1048, 154] on input "OBERLIN UNIF SCH DISTRICT 294 : 595675143" at bounding box center [927, 152] width 318 height 35
click at [951, 160] on input "OBERLIN UNIF SCH DISTRICT 294 : 595675143" at bounding box center [927, 152] width 318 height 35
drag, startPoint x: 873, startPoint y: 154, endPoint x: 1029, endPoint y: 153, distance: 155.6
click at [1028, 153] on input "OBERLIN UNIF SCH DISTRICT 294 : 595675143" at bounding box center [927, 152] width 318 height 35
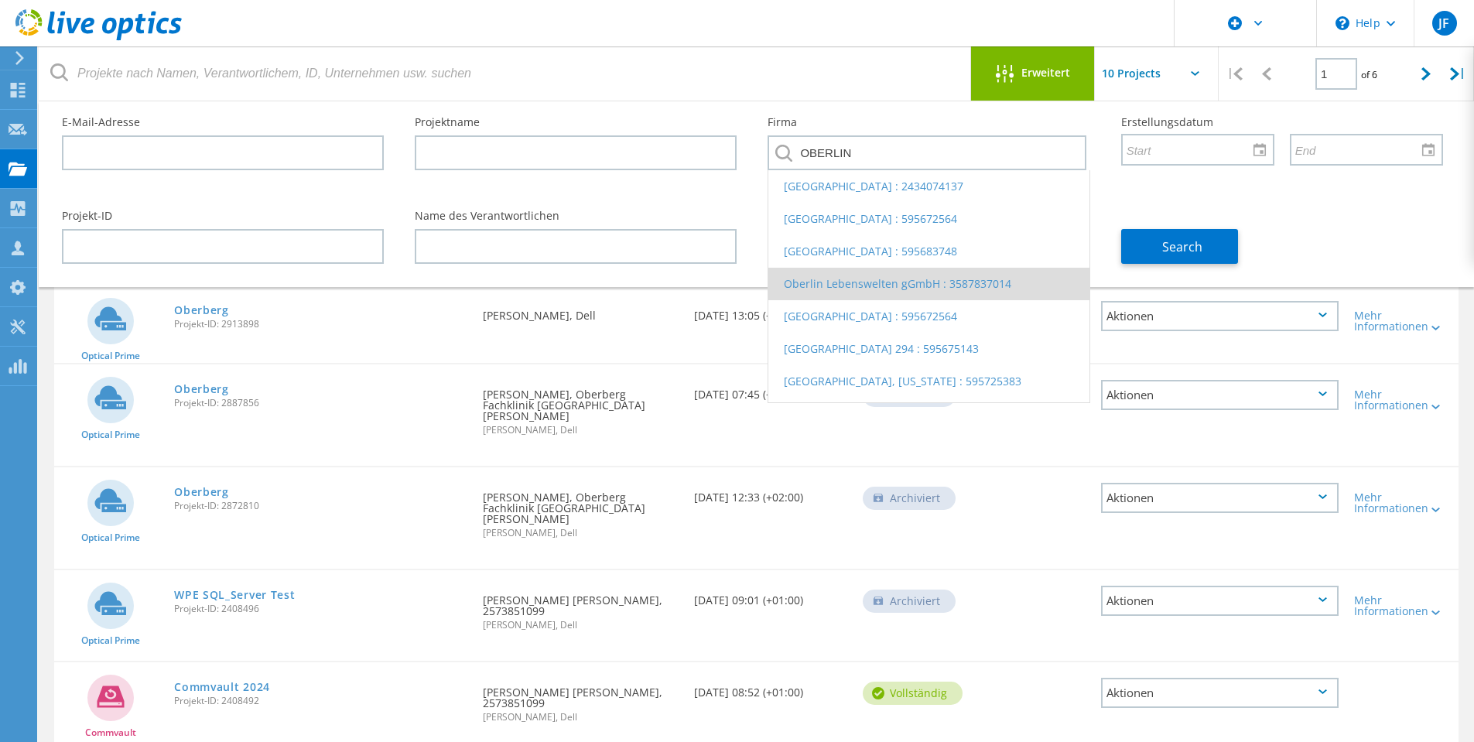
click at [960, 289] on li "Oberlin Lebenswelten gGmbH : 3587837014" at bounding box center [929, 284] width 320 height 33
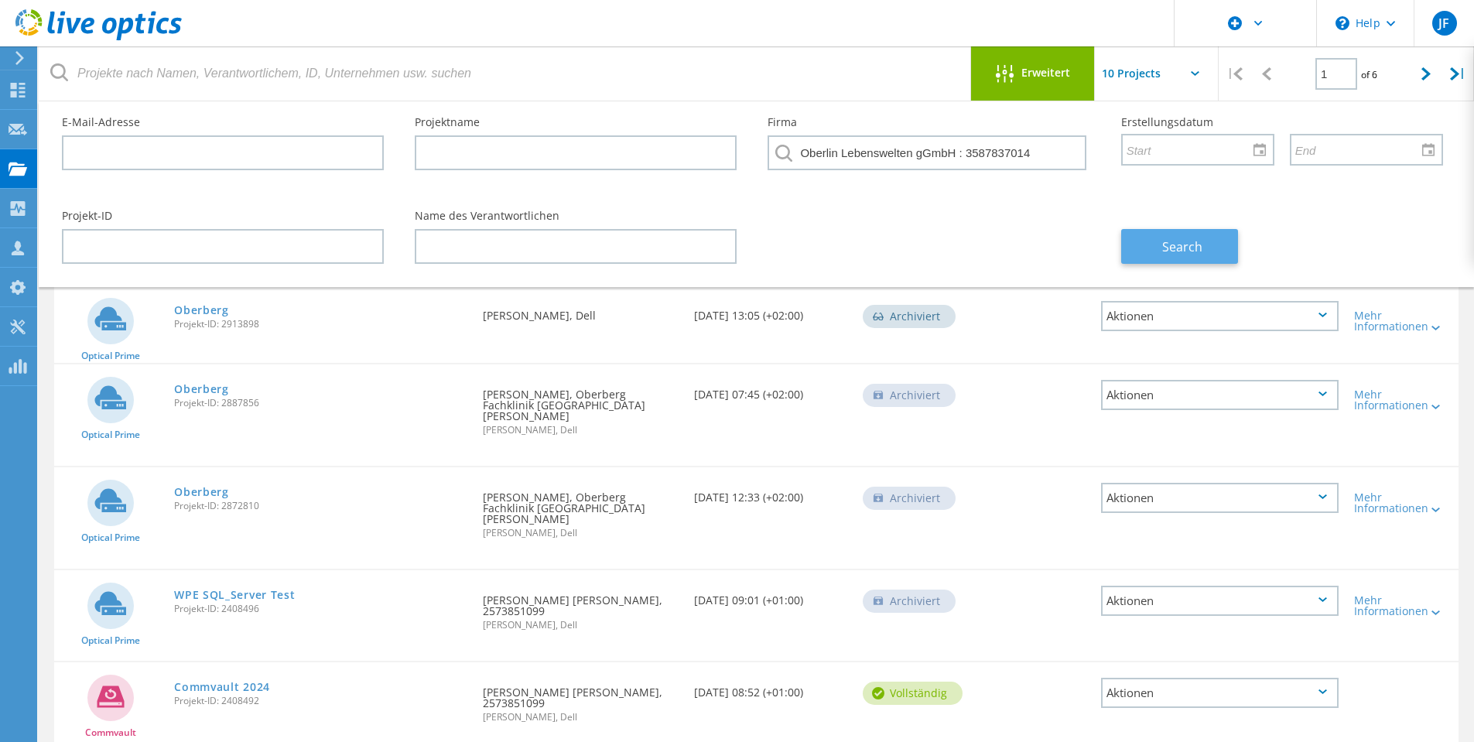
click at [1200, 249] on span "Search" at bounding box center [1182, 246] width 40 height 17
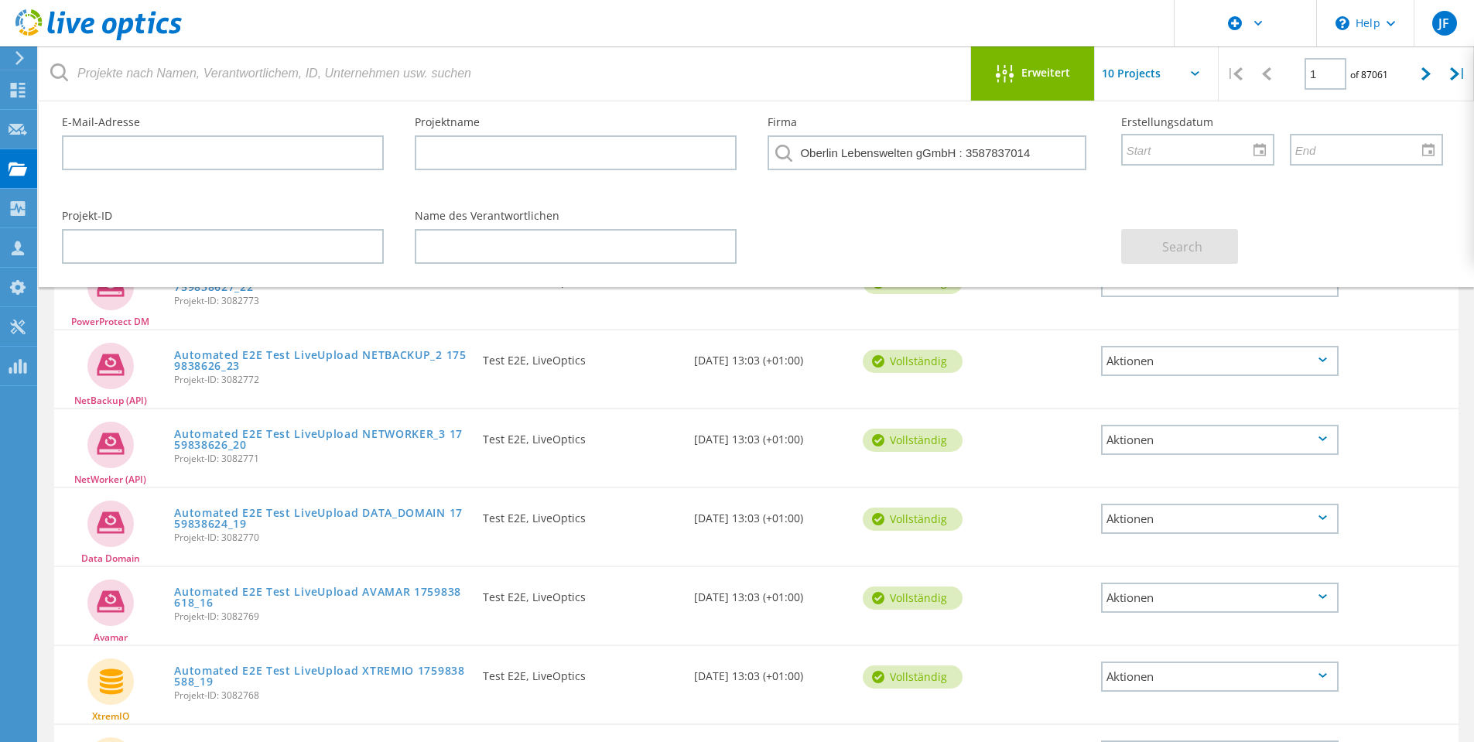
scroll to position [232, 0]
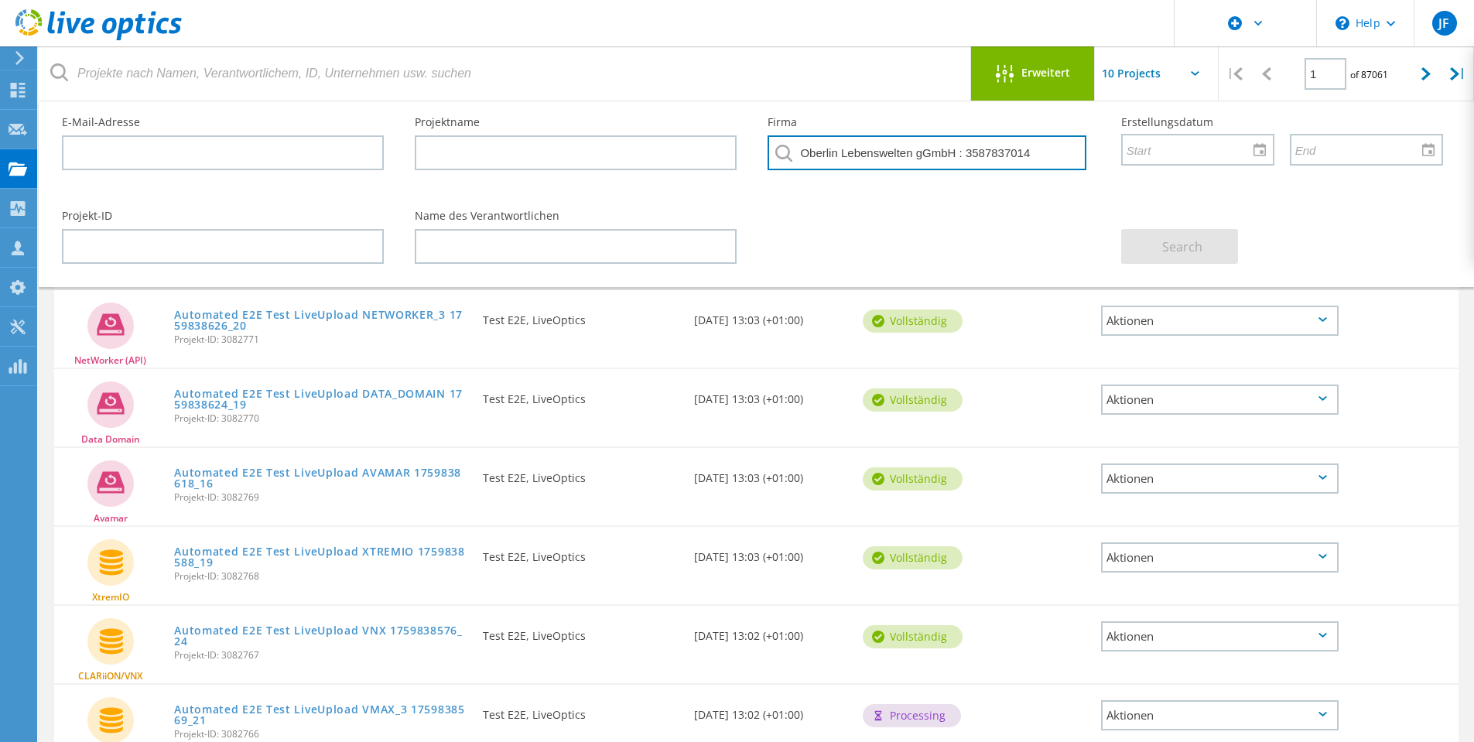
click at [860, 145] on input "Oberlin Lebenswelten gGmbH : 3587837014" at bounding box center [927, 152] width 318 height 35
drag, startPoint x: 1030, startPoint y: 156, endPoint x: 718, endPoint y: 137, distance: 312.5
click at [739, 143] on div "E-Mail-Adresse Projektname Firma Oberlin Lebenswelten gGmbH : 3587837014 Erstel…" at bounding box center [752, 148] width 1412 height 94
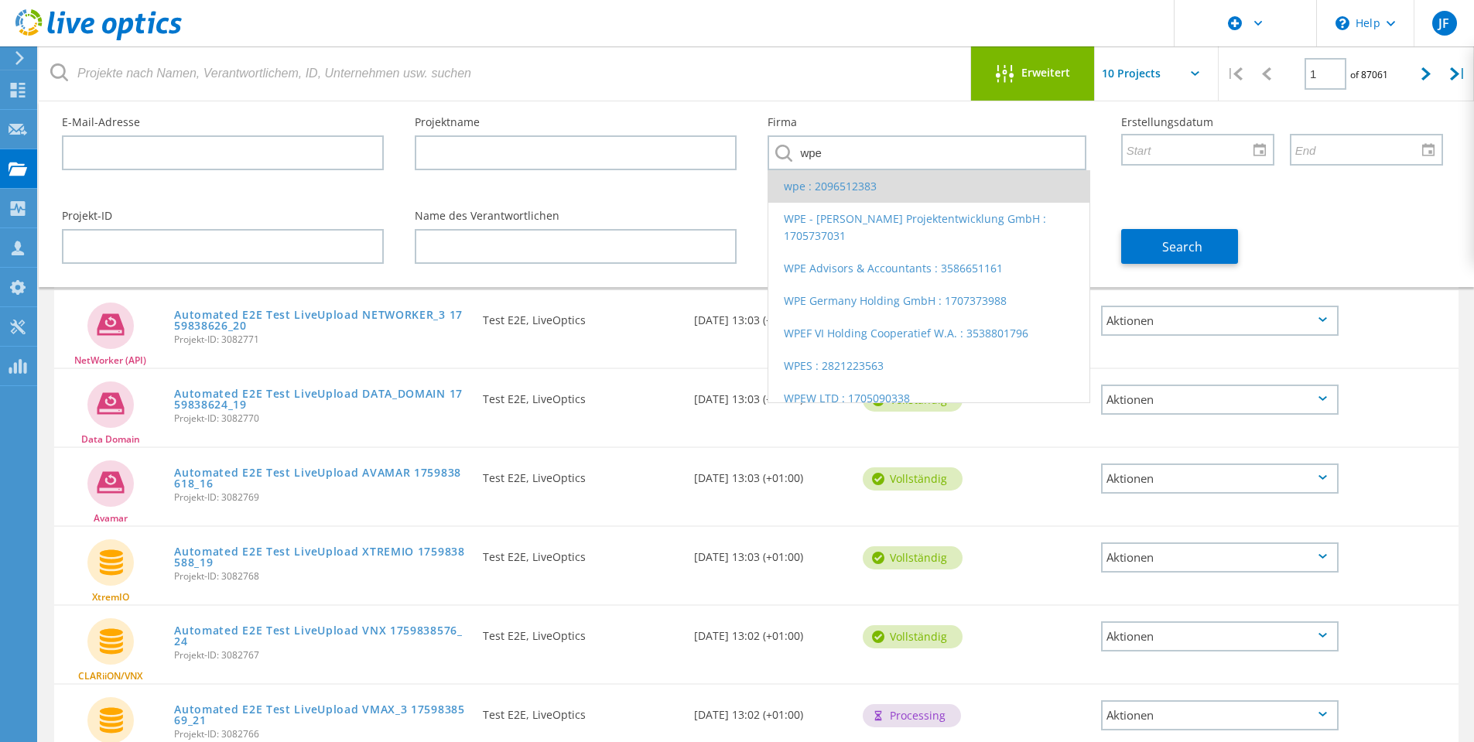
click at [868, 194] on li "wpe : 2096512383" at bounding box center [929, 186] width 320 height 33
type input "wpe : 2096512383"
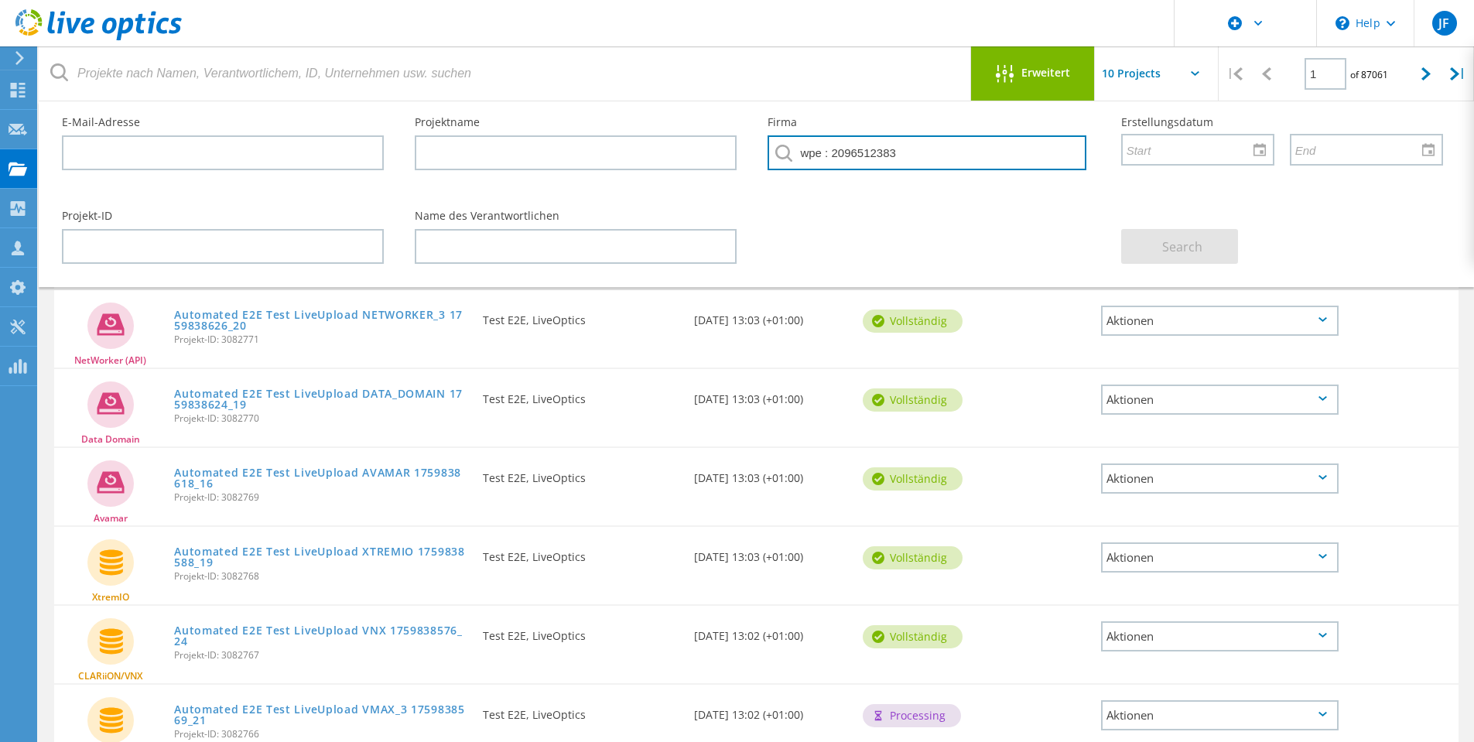
click at [953, 160] on input "wpe : 2096512383" at bounding box center [927, 152] width 318 height 35
click at [1047, 210] on div "Projekt-ID Name des Verantwortlichen Search" at bounding box center [752, 237] width 1412 height 84
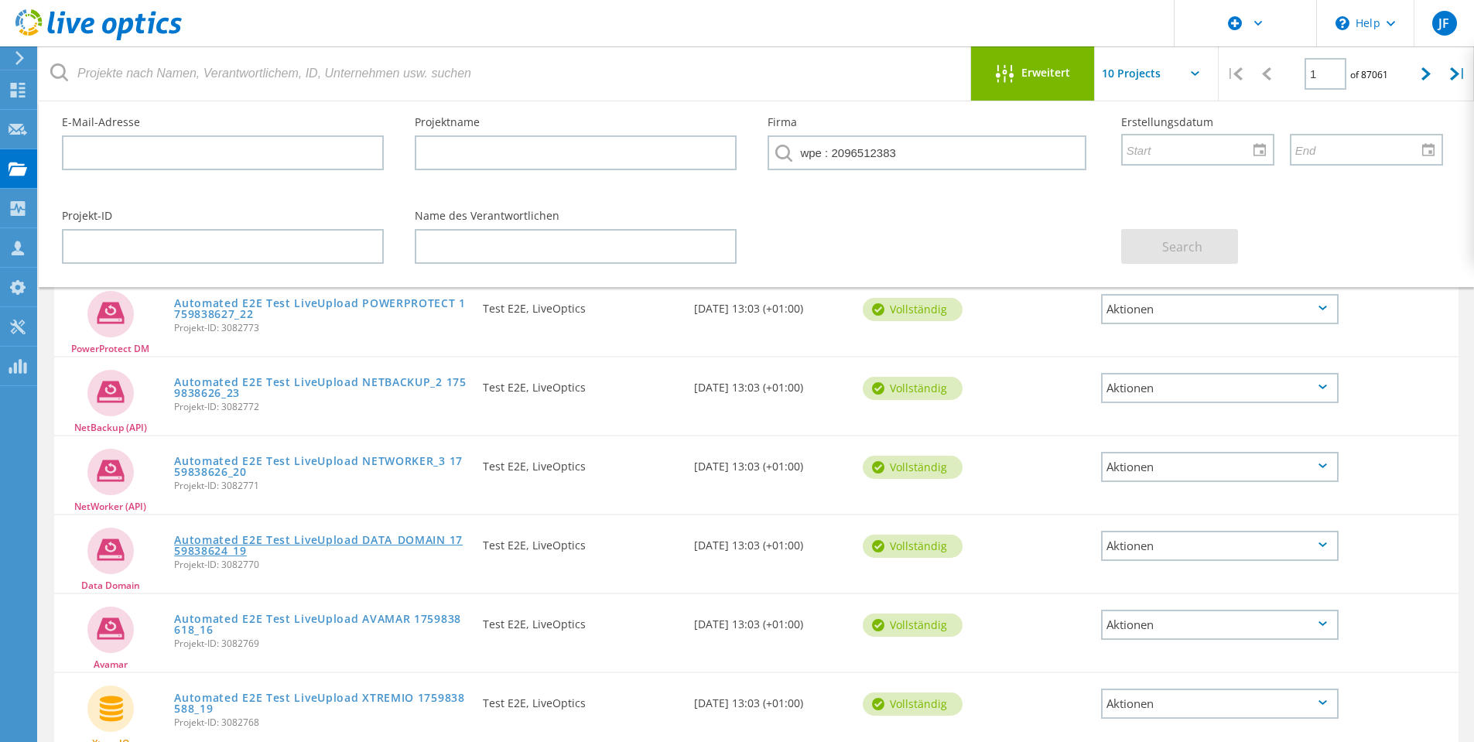
scroll to position [0, 0]
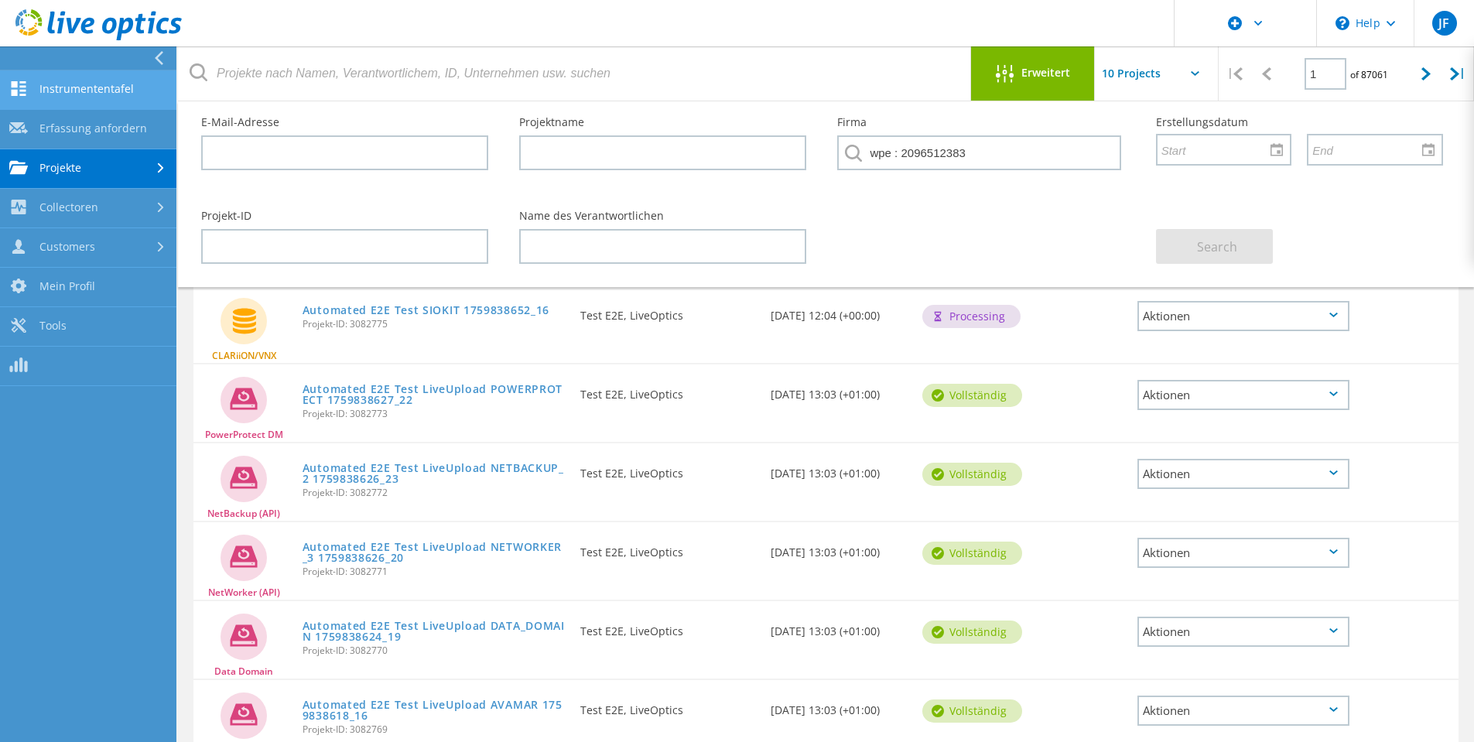
click at [85, 91] on link "Instrumententafel" at bounding box center [88, 89] width 176 height 39
